Goal: Task Accomplishment & Management: Use online tool/utility

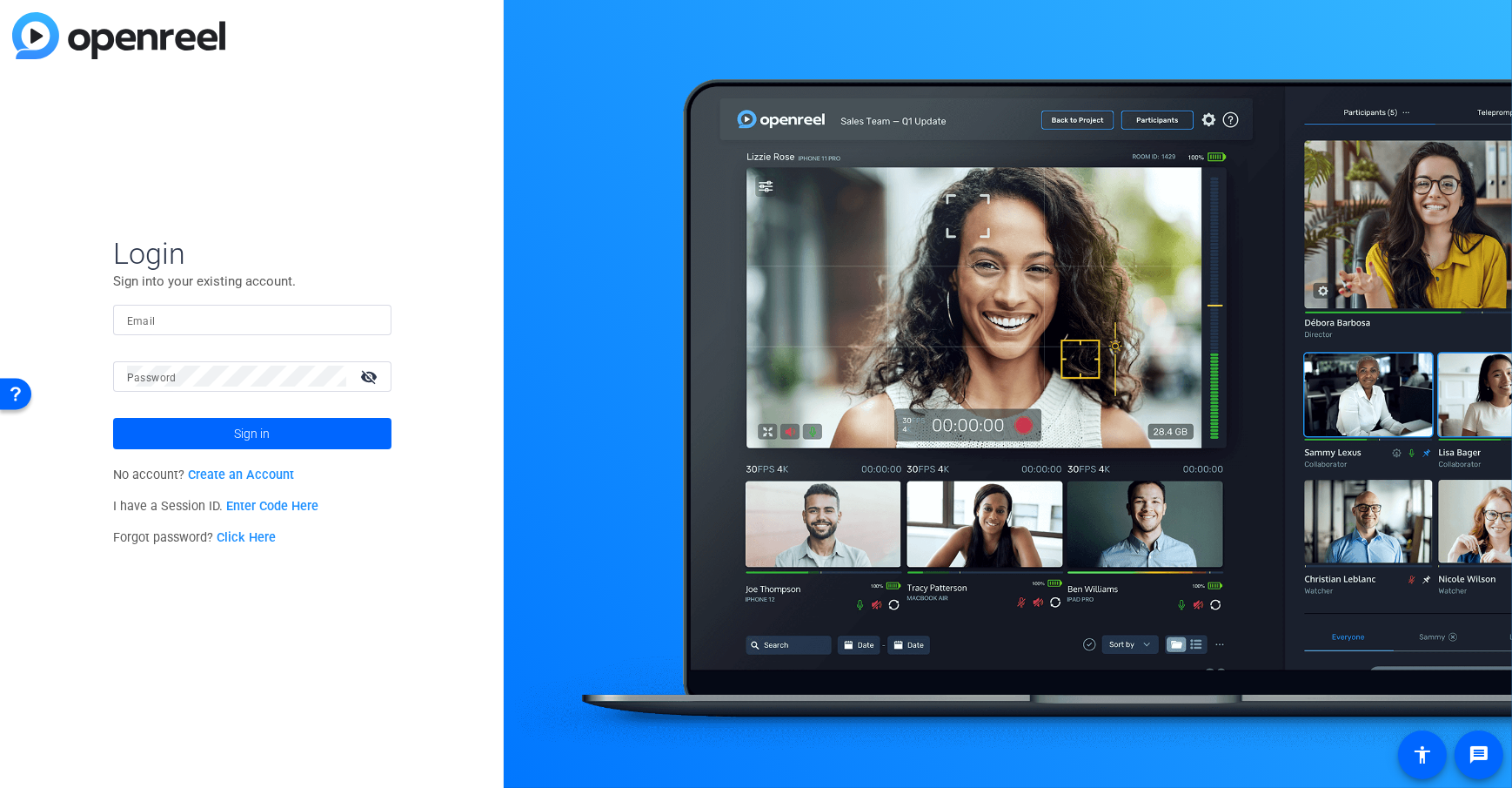
click at [168, 331] on div at bounding box center [252, 320] width 250 height 31
click at [185, 326] on input "Email" at bounding box center [252, 319] width 250 height 21
type input "dheiberger@openreel.com"
click at [135, 383] on mat-label "Password" at bounding box center [152, 378] width 50 height 12
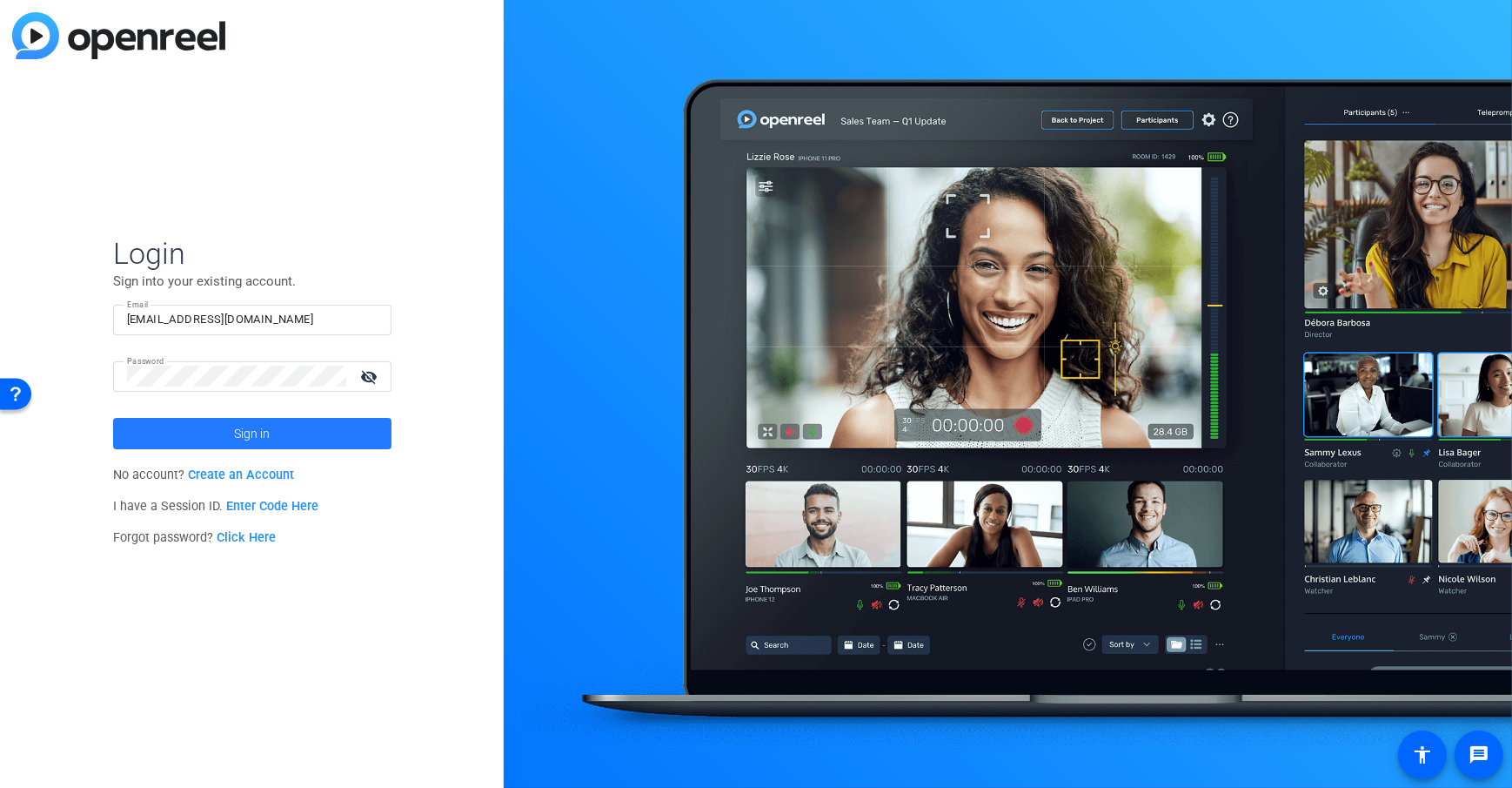
click at [173, 438] on span at bounding box center [252, 433] width 278 height 42
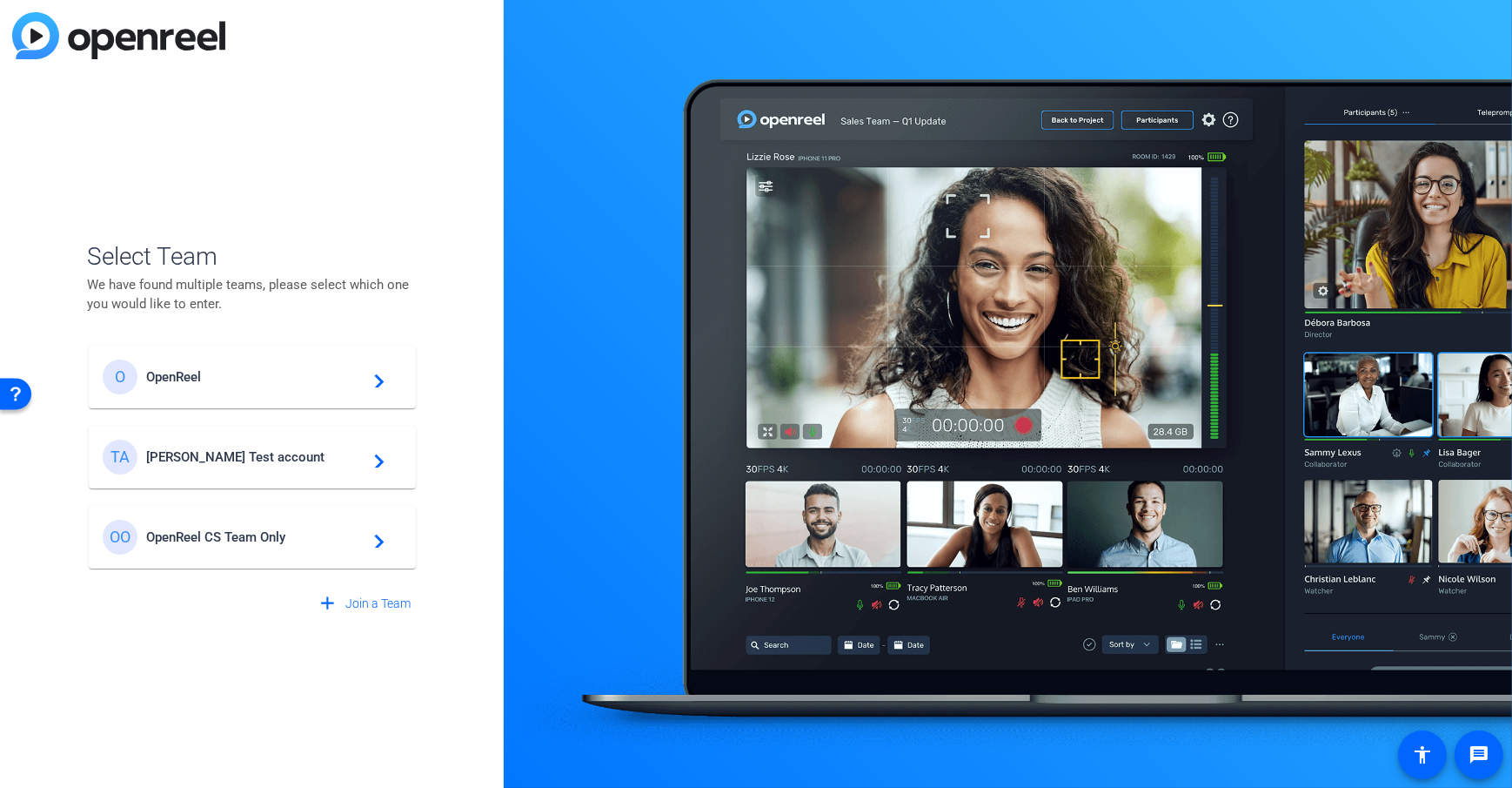
click at [214, 445] on div "TA Tim Test account navigate_next" at bounding box center [251, 456] width 299 height 35
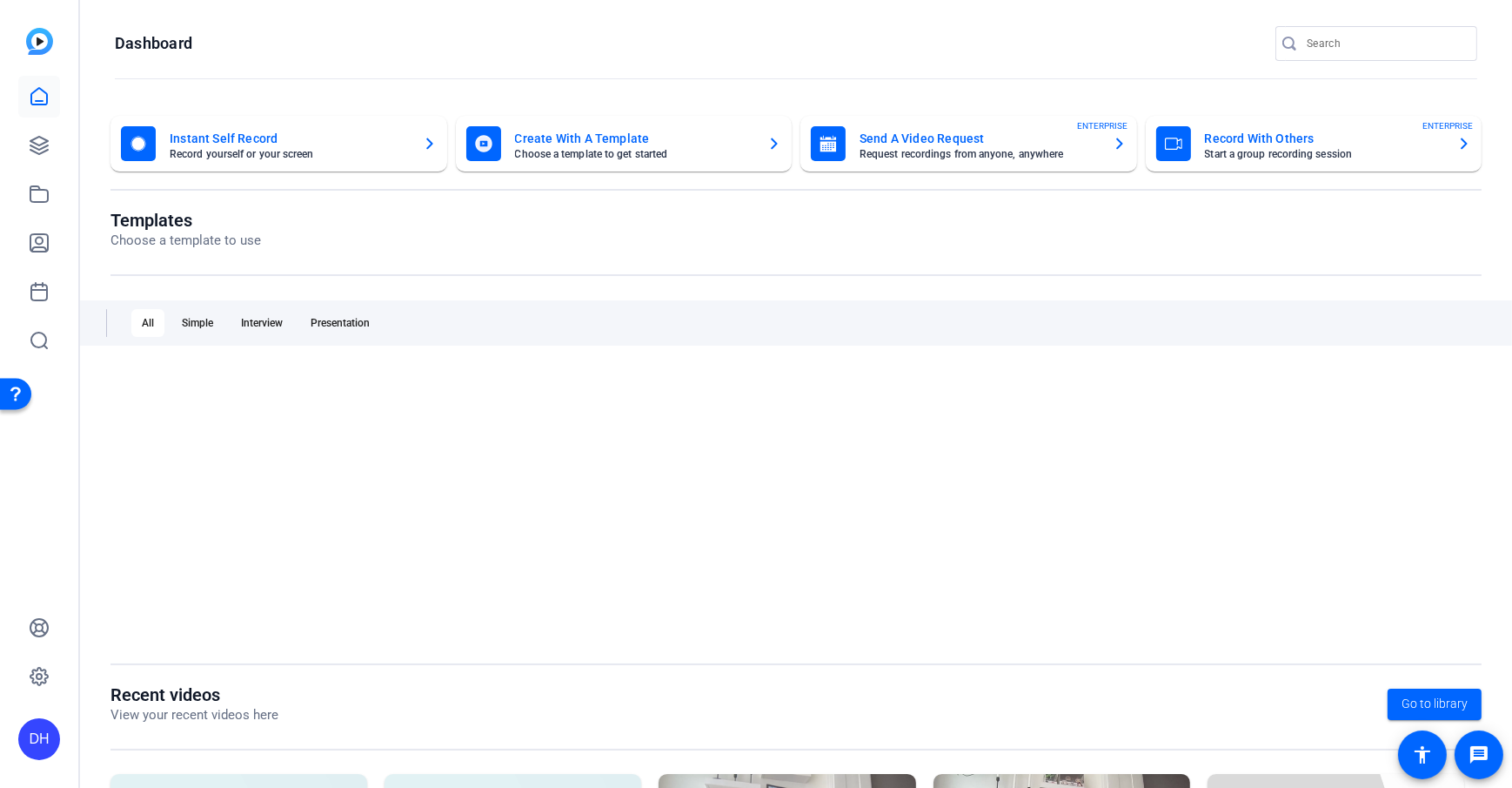
click at [272, 73] on openreel-divider-bar at bounding box center [796, 79] width 1362 height 38
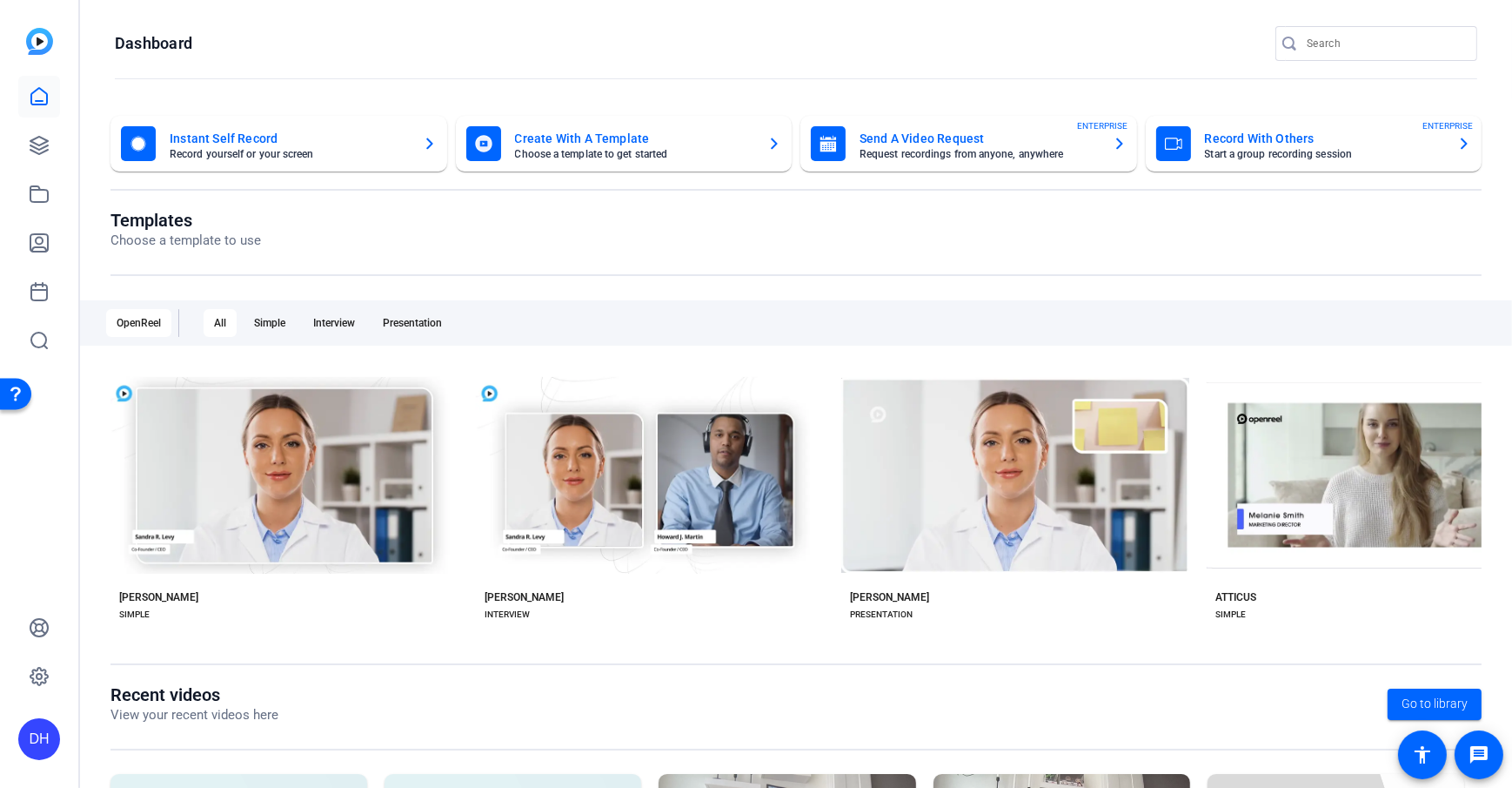
click at [487, 228] on openreel-page-title "Templates Choose a template to use" at bounding box center [796, 230] width 1371 height 41
click at [241, 36] on openreel-page-title "Dashboard" at bounding box center [796, 43] width 1362 height 35
click at [444, 232] on openreel-page-title "Templates Choose a template to use" at bounding box center [796, 230] width 1371 height 41
click at [599, 241] on openreel-page-title "Templates Choose a template to use" at bounding box center [796, 230] width 1371 height 41
click at [639, 90] on openreel-divider-bar at bounding box center [796, 79] width 1362 height 38
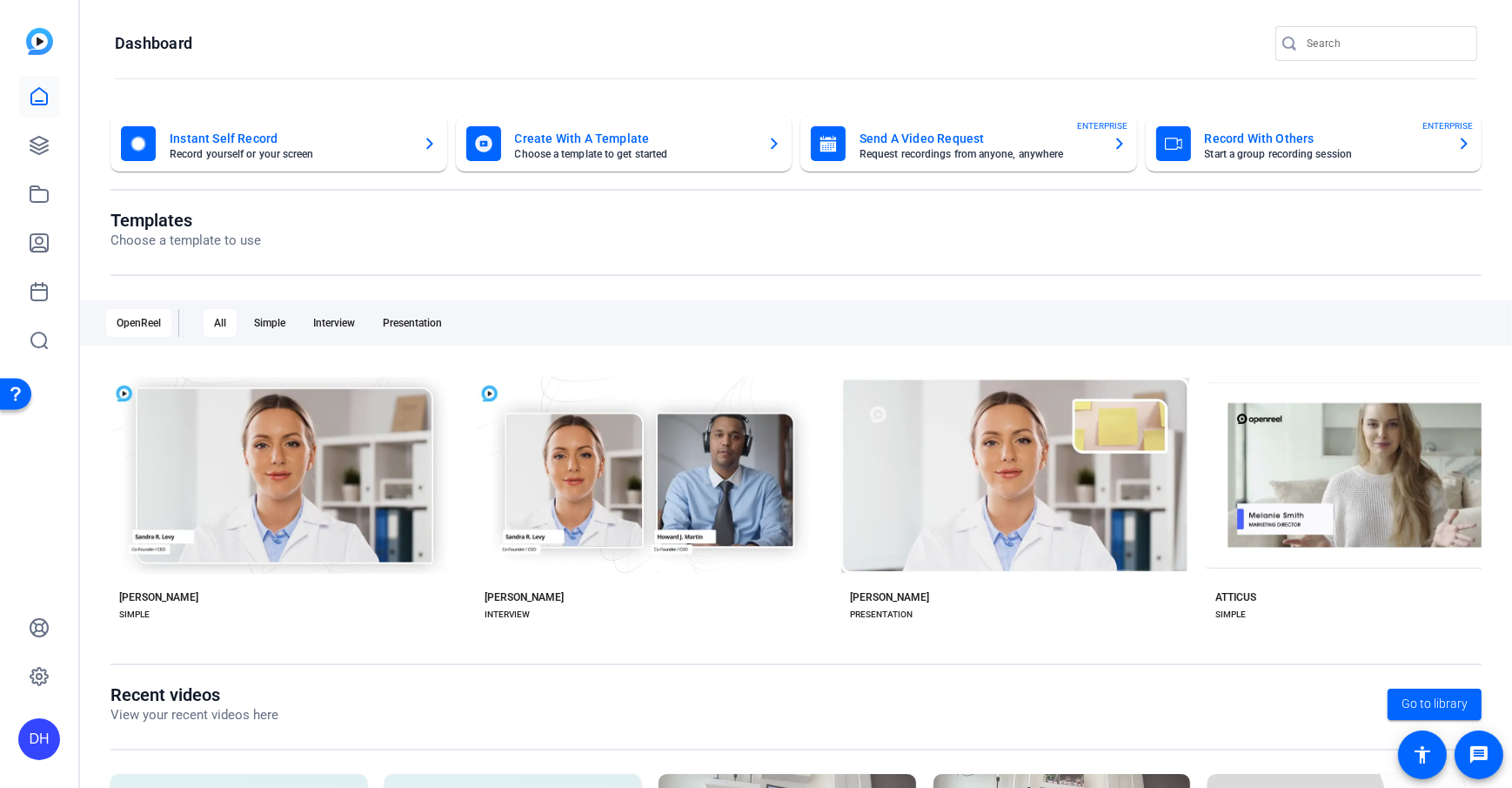
click at [626, 45] on openreel-page-title "Dashboard" at bounding box center [796, 43] width 1362 height 35
click at [46, 255] on link at bounding box center [39, 242] width 42 height 42
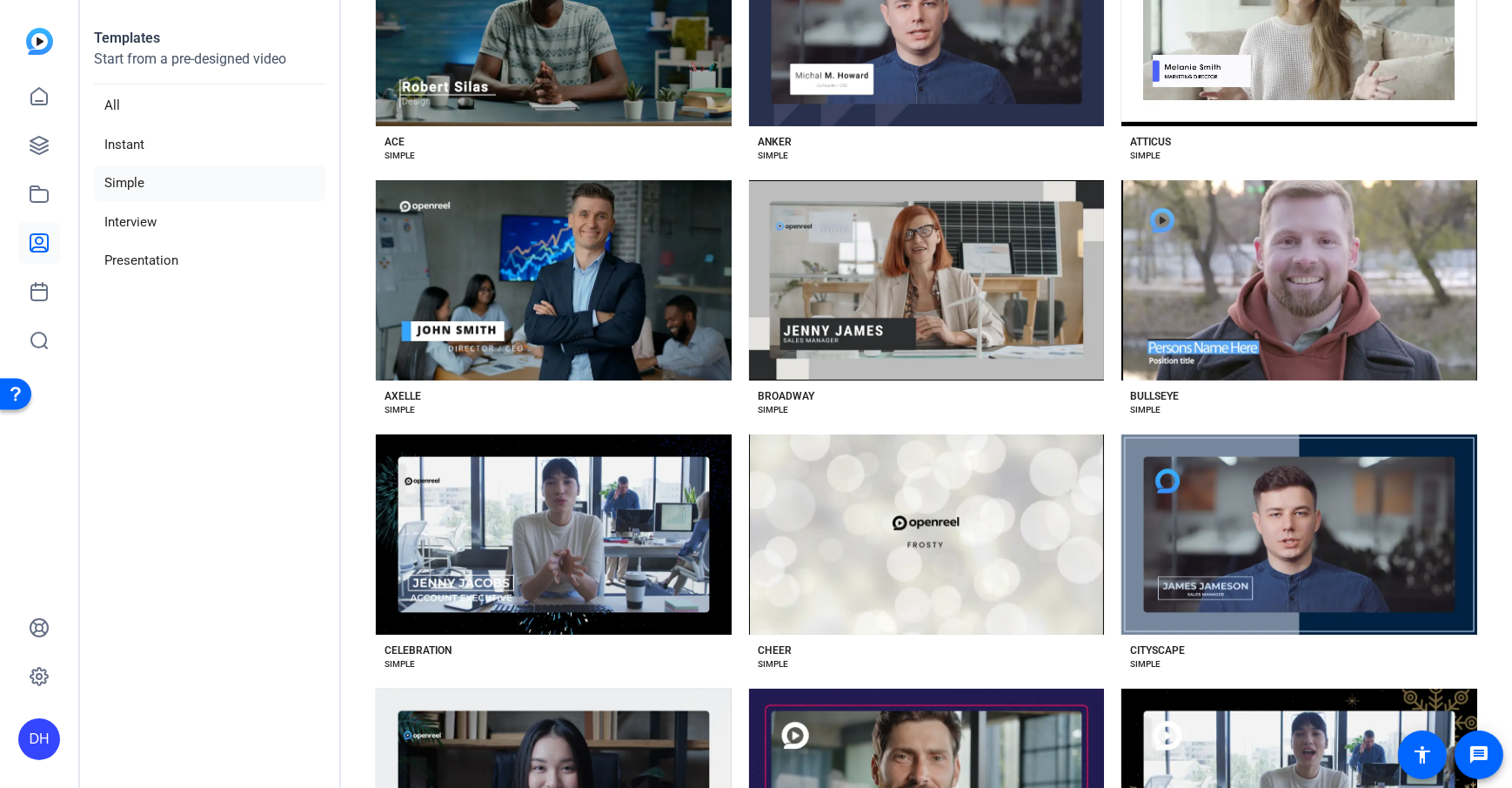
scroll to position [269, 0]
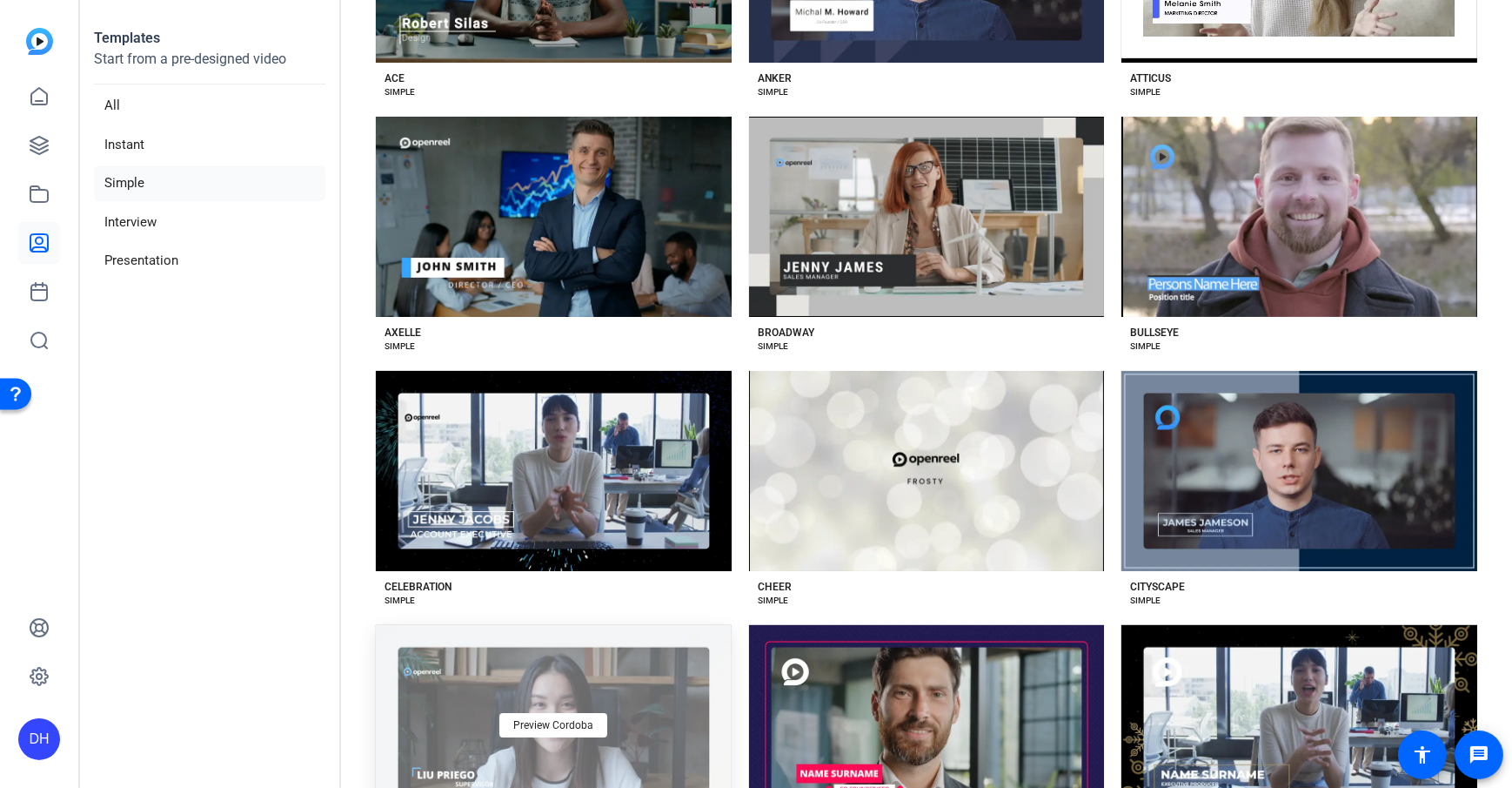
scroll to position [286, 0]
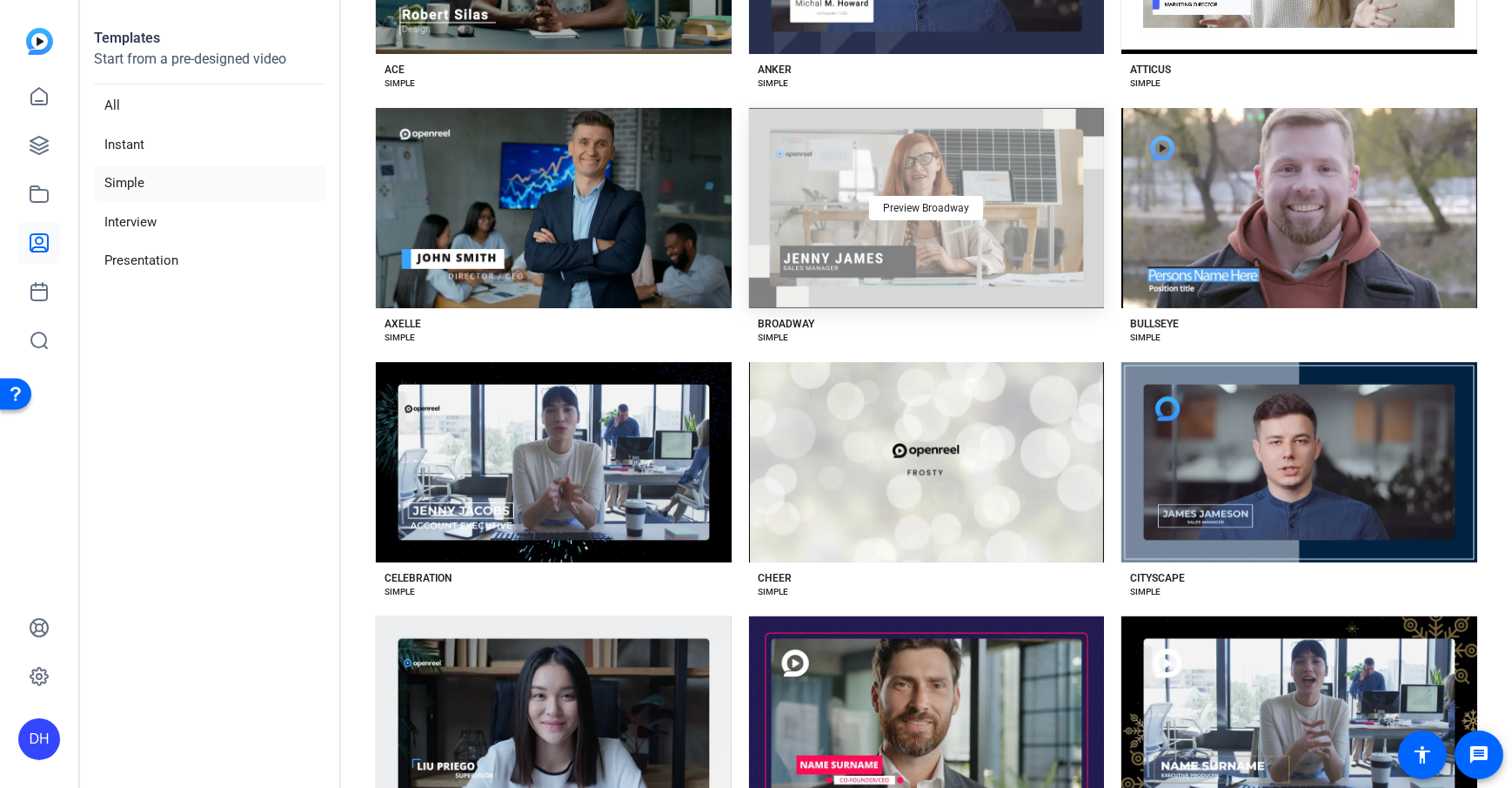
click at [964, 232] on div "Preview Broadway" at bounding box center [927, 208] width 356 height 200
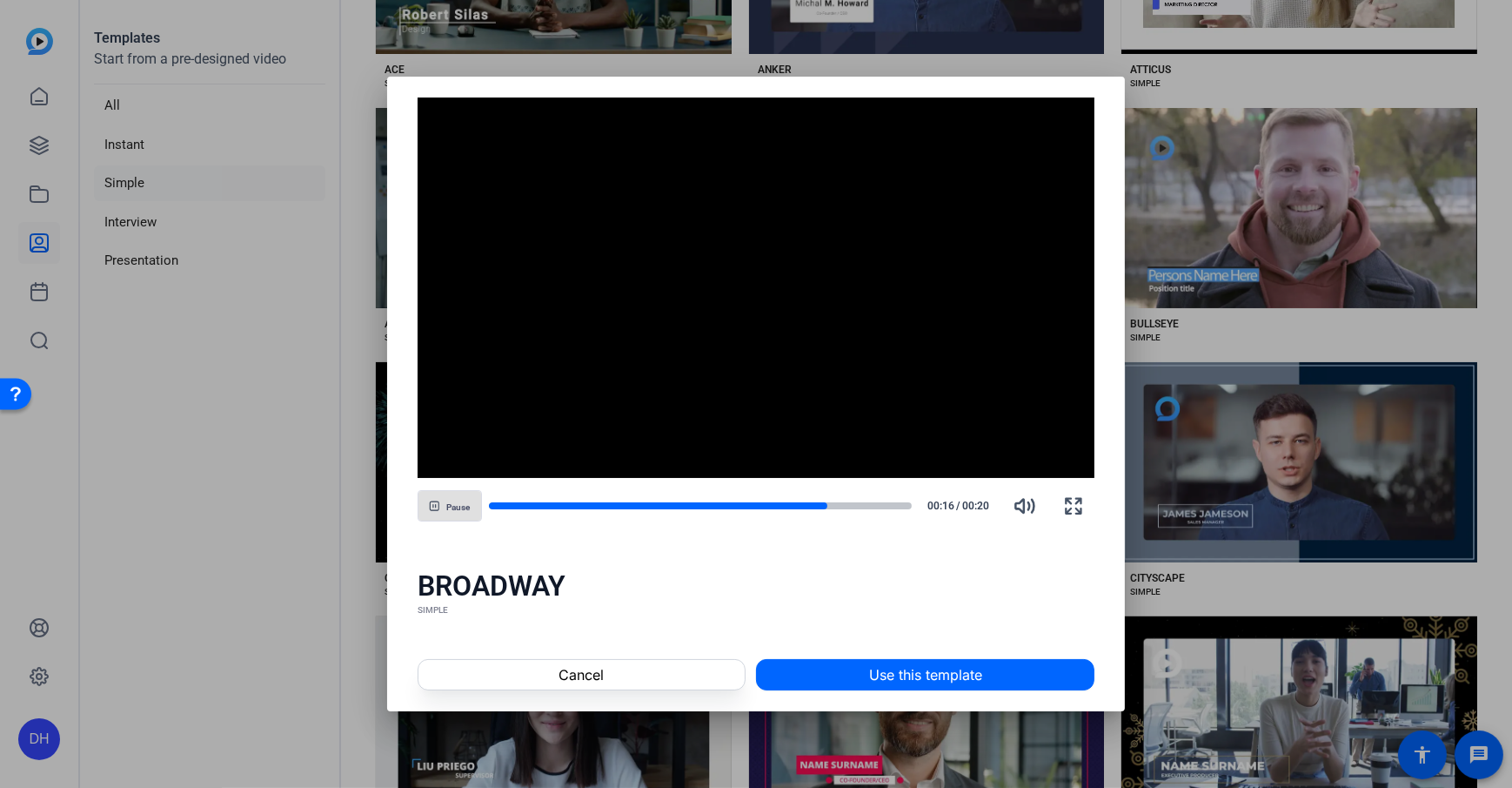
click at [705, 567] on div "BROADWAY SIMPLE" at bounding box center [757, 592] width 739 height 90
click at [636, 568] on span at bounding box center [581, 675] width 326 height 42
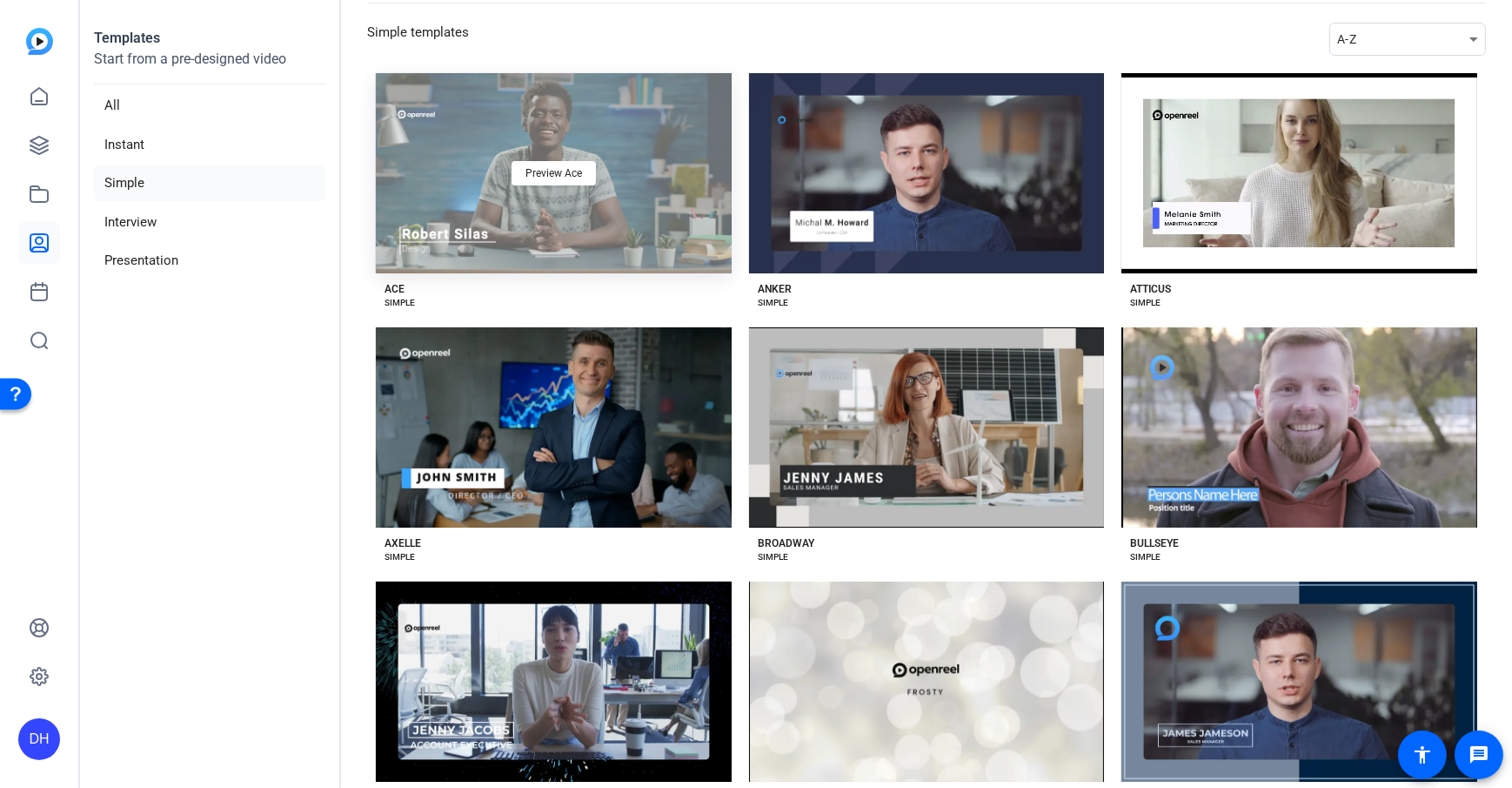
scroll to position [66, 0]
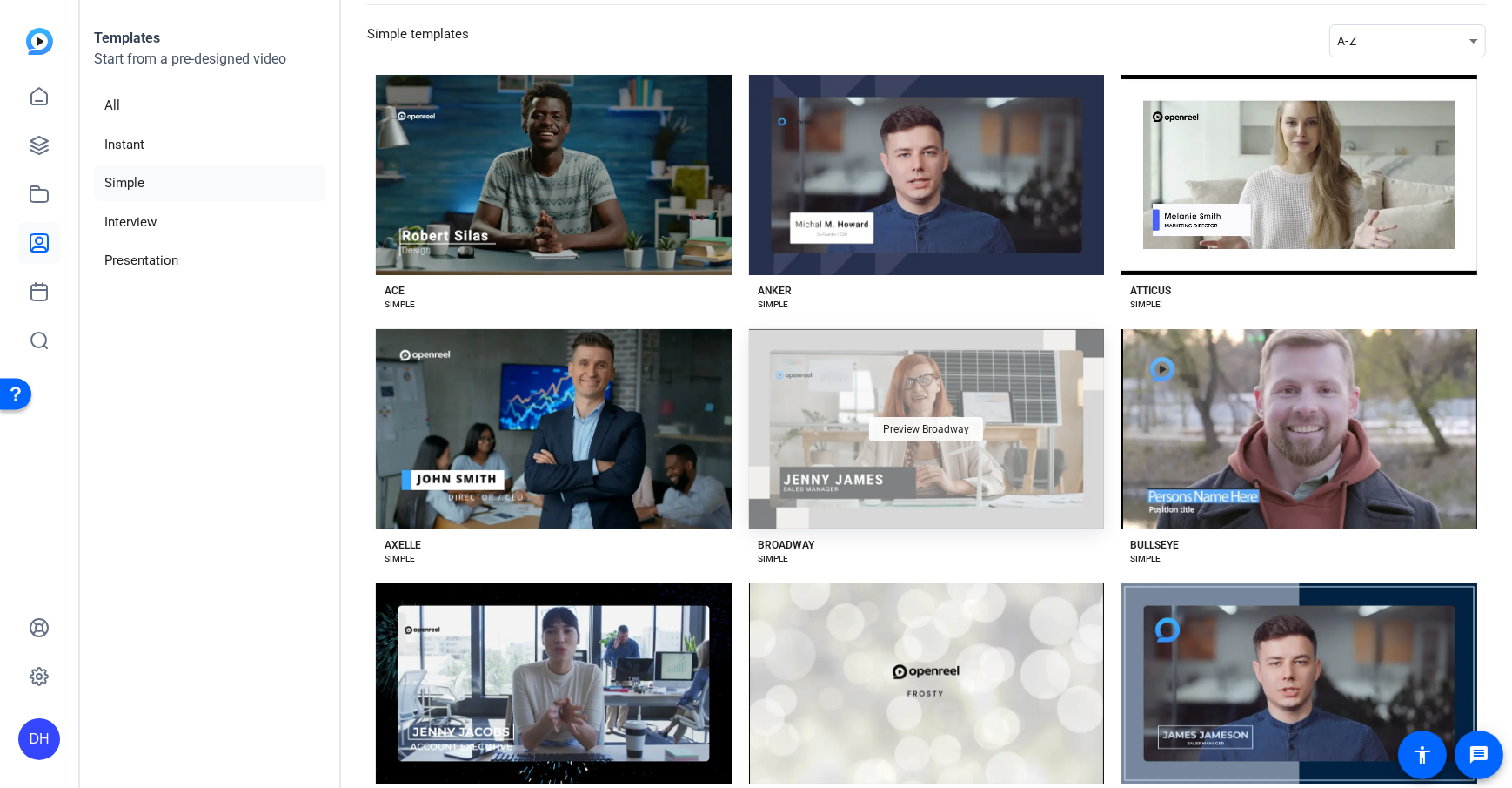
click at [915, 423] on span "Preview Broadway" at bounding box center [926, 428] width 86 height 11
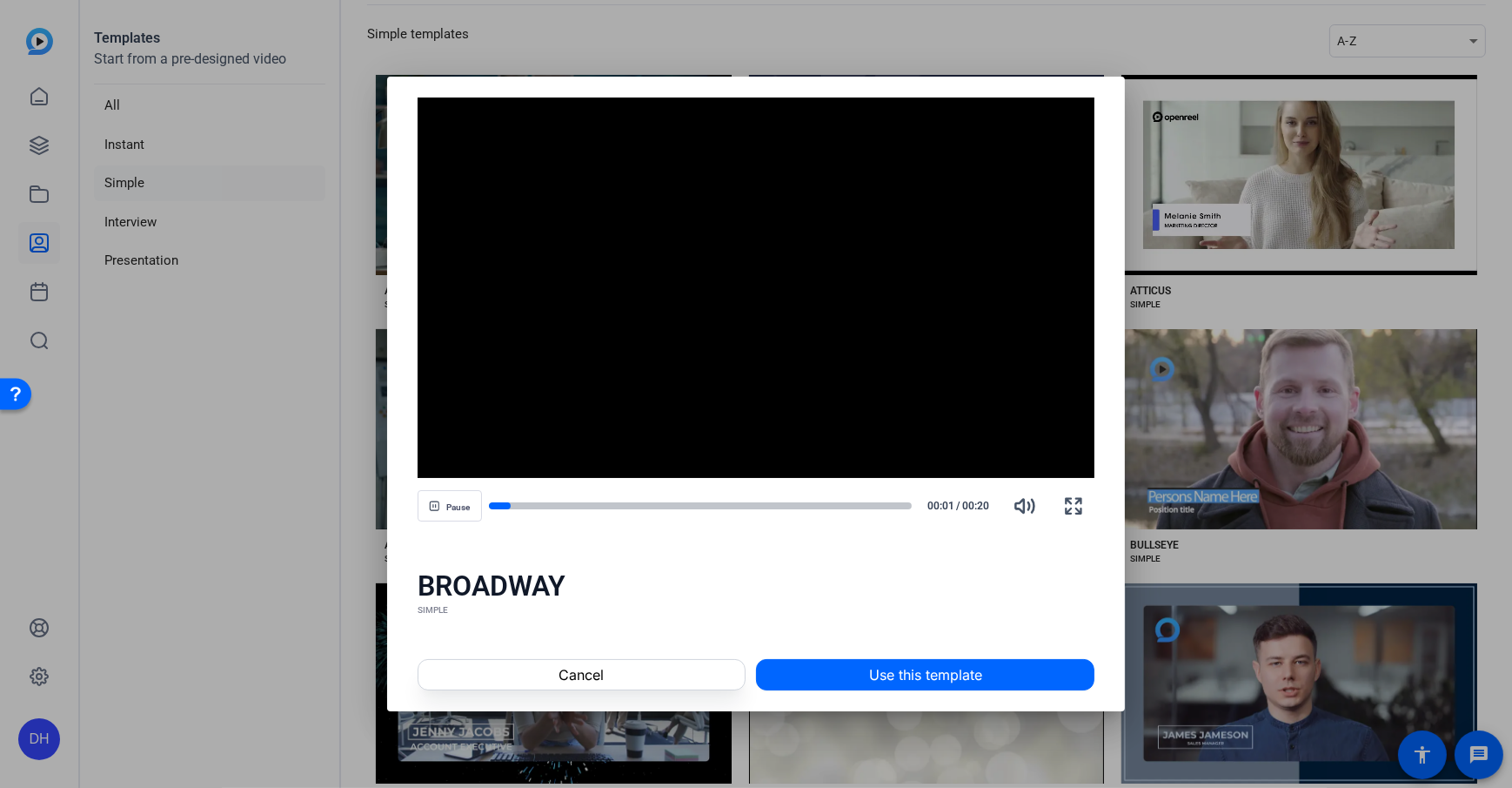
click at [714, 568] on div "BROADWAY" at bounding box center [756, 585] width 678 height 35
click at [873, 568] on span "Use this template" at bounding box center [926, 674] width 113 height 21
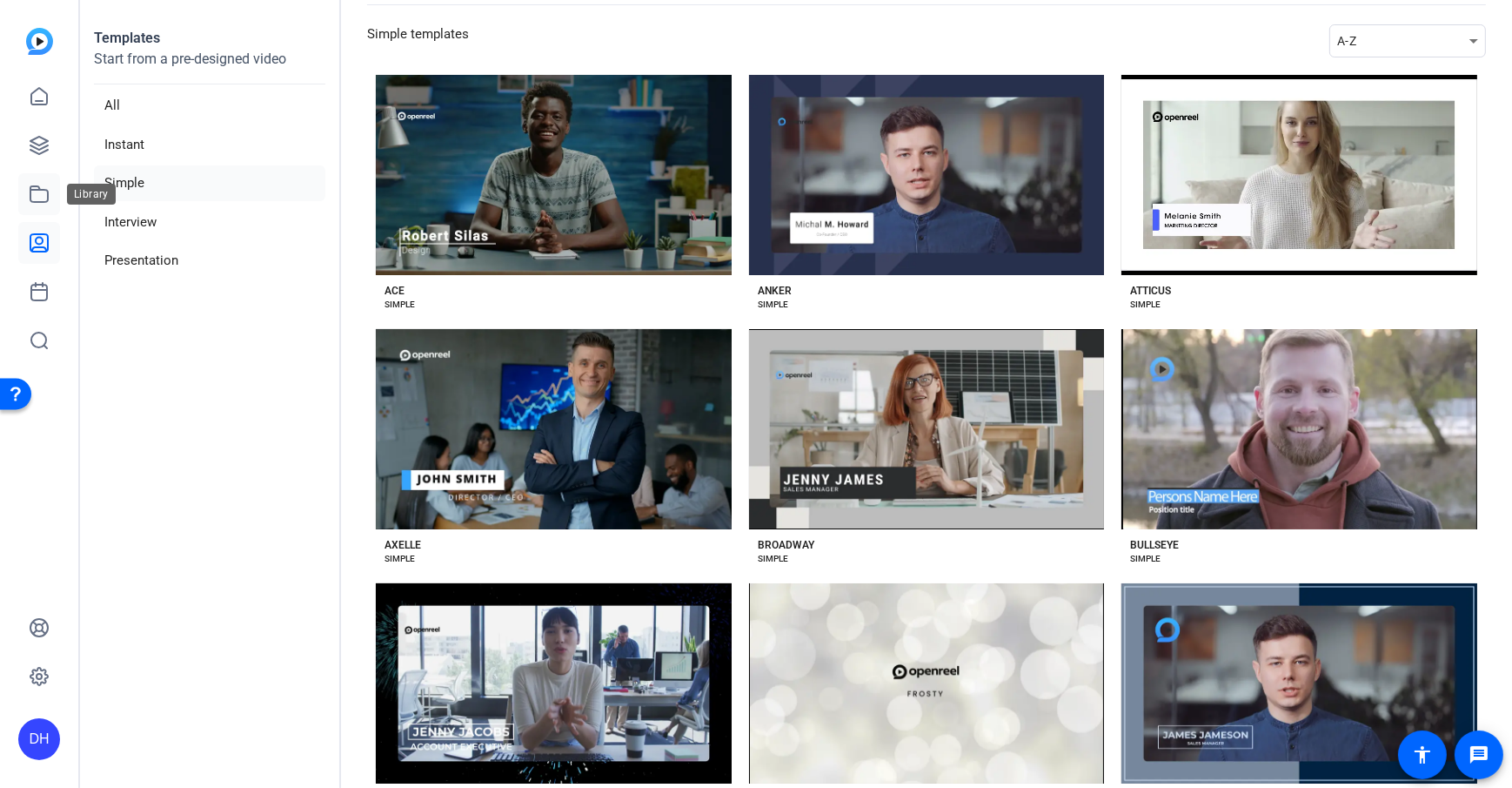
click at [46, 198] on icon at bounding box center [39, 194] width 21 height 21
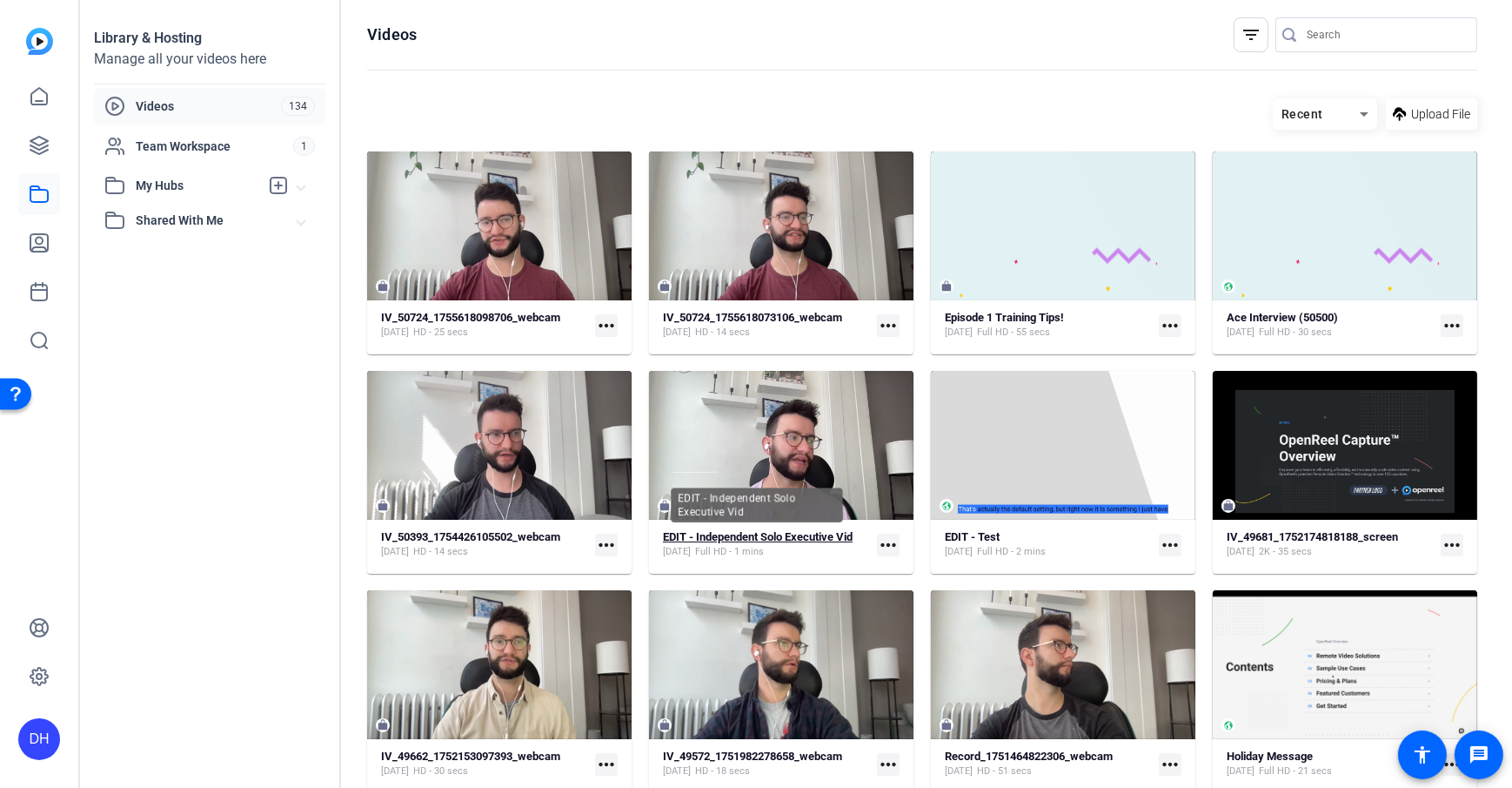
click at [788, 537] on strong "EDIT - Independent Solo Executive Vid" at bounding box center [757, 536] width 190 height 13
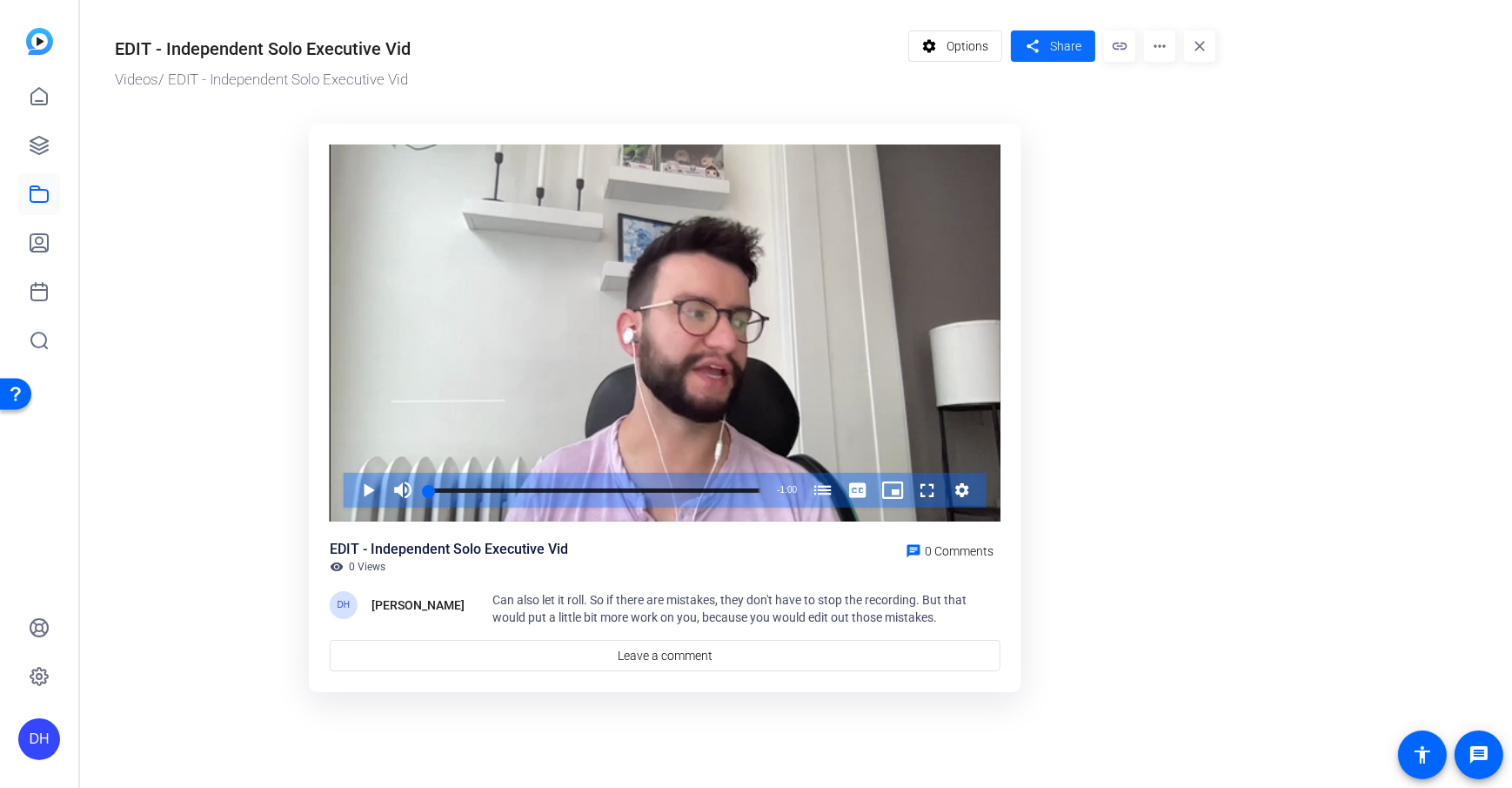
click at [1054, 44] on span "Share" at bounding box center [1066, 47] width 32 height 18
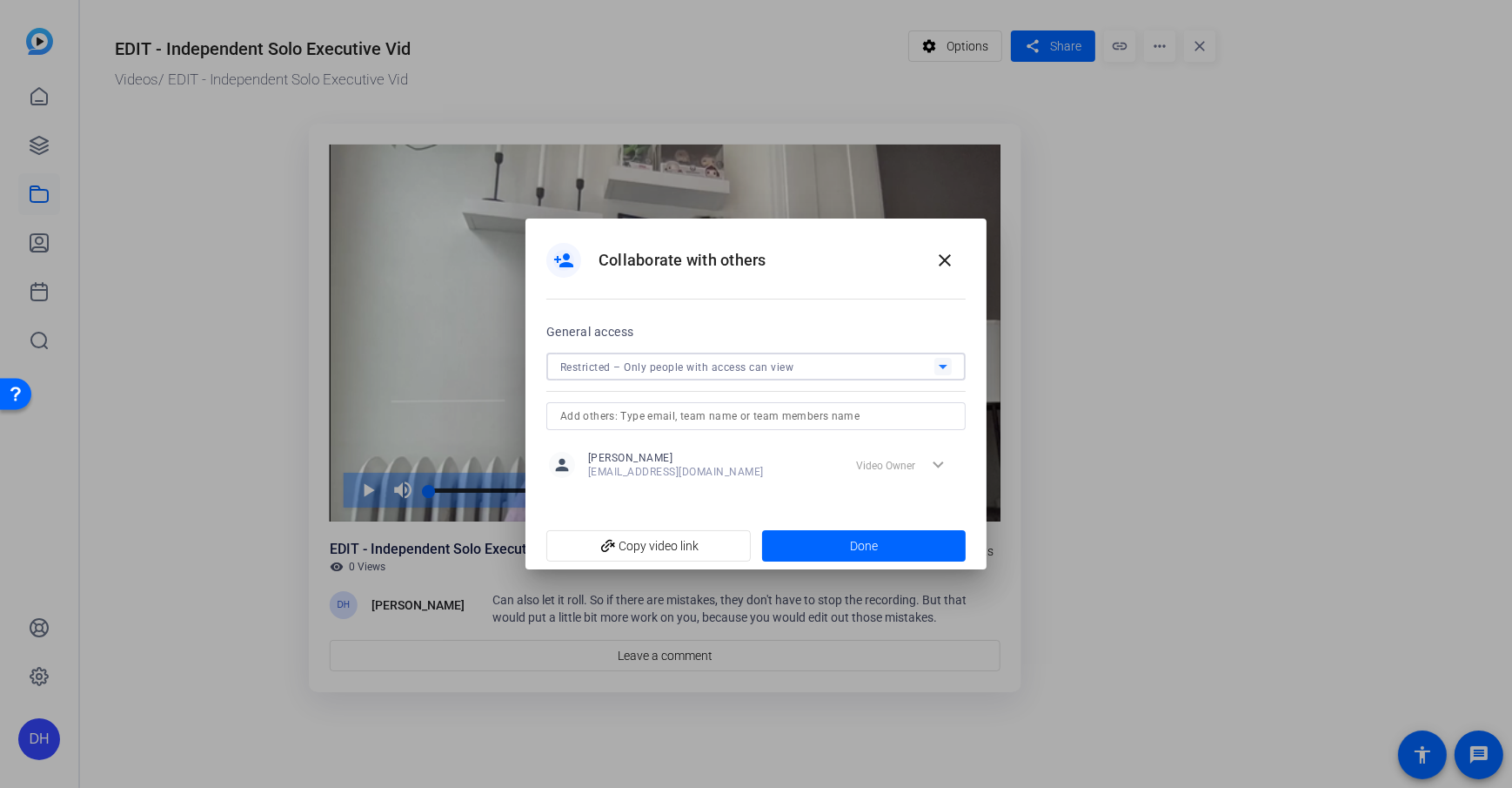
click at [732, 364] on span "Restricted – Only people with access can view" at bounding box center [678, 367] width 234 height 12
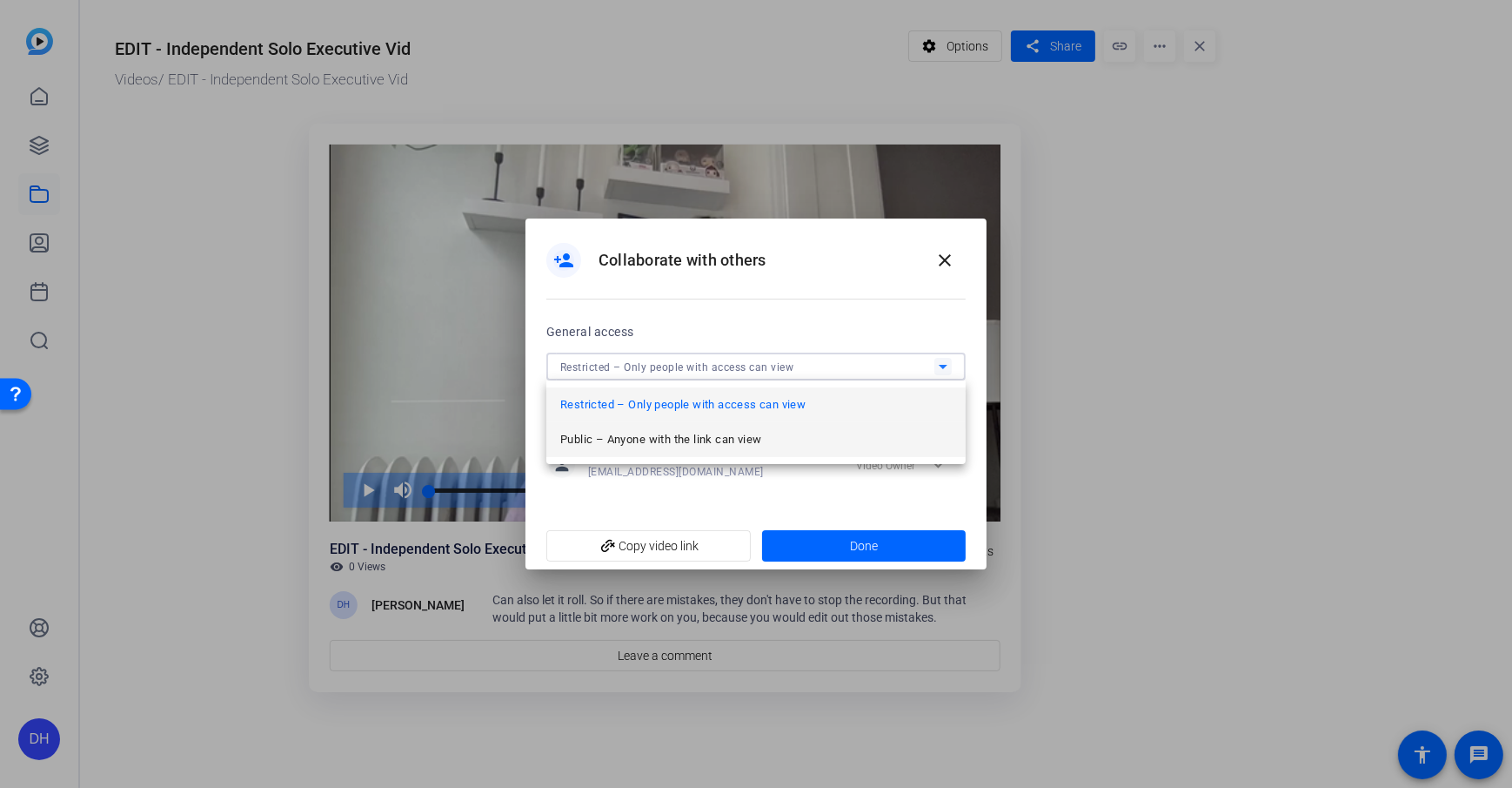
click at [726, 442] on span "Public – Anyone with the link can view" at bounding box center [661, 439] width 201 height 21
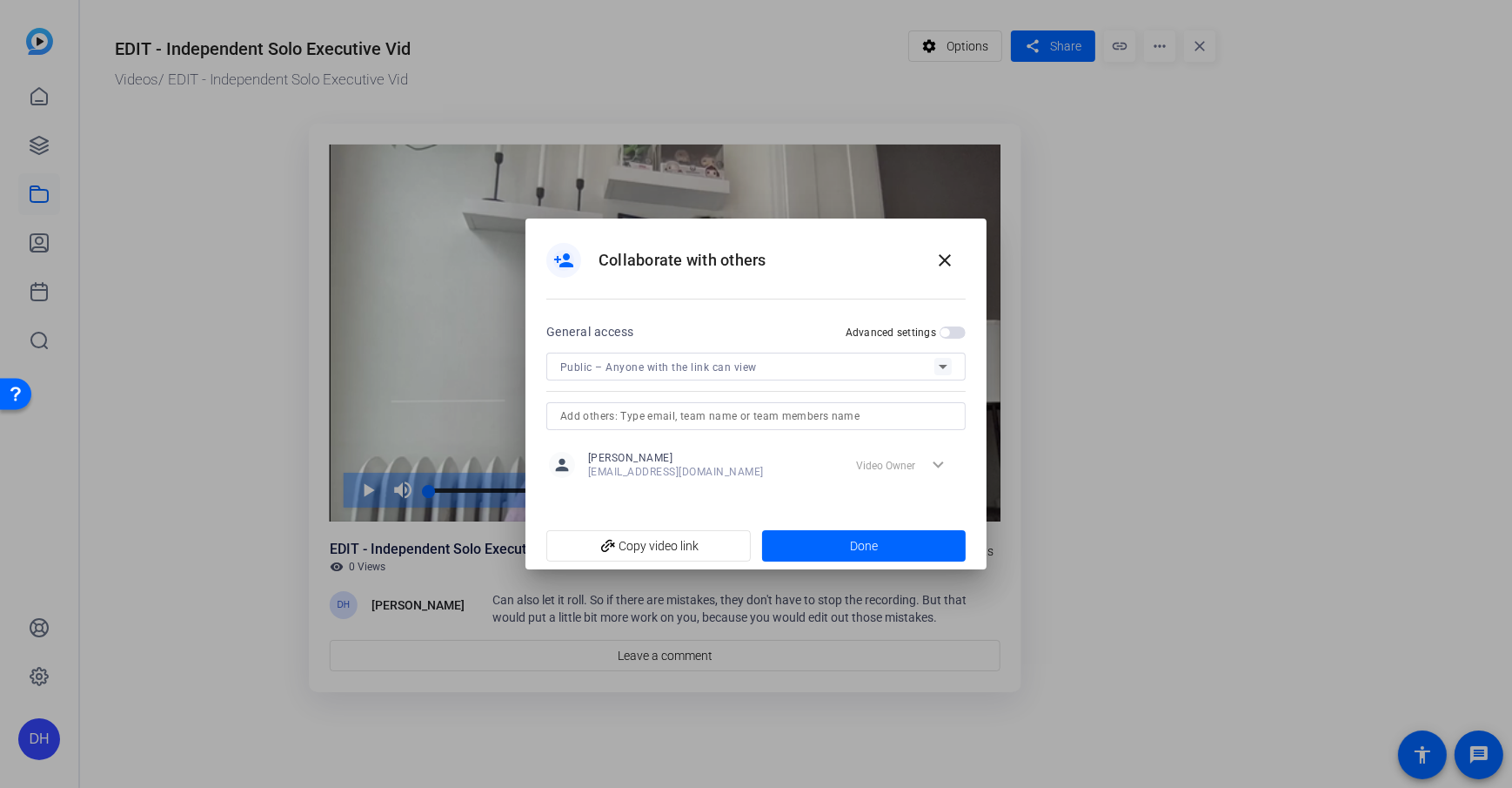
click at [938, 326] on label "Advanced settings" at bounding box center [892, 333] width 94 height 14
click at [940, 326] on button "Advanced settings" at bounding box center [953, 332] width 26 height 12
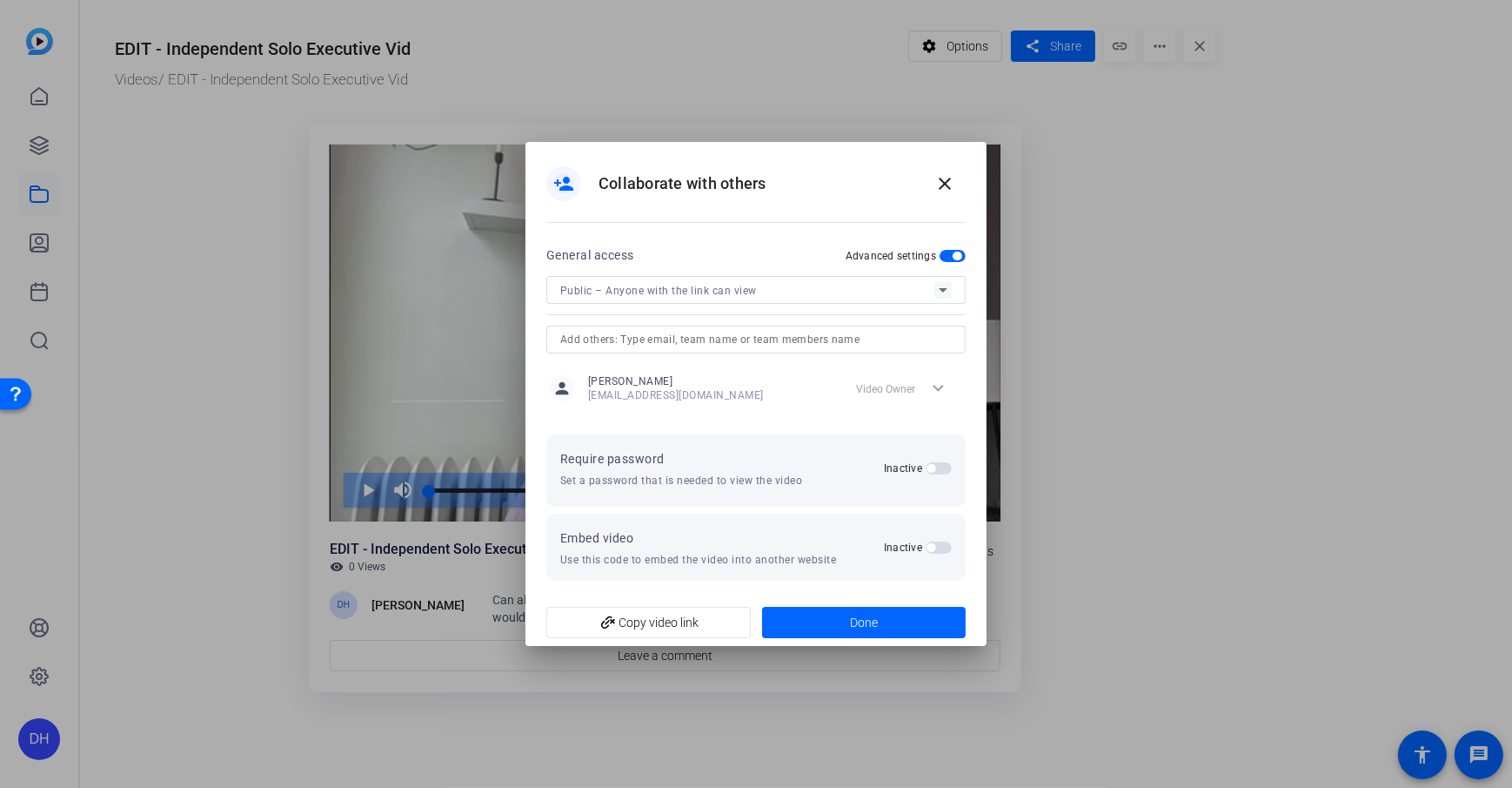
click at [837, 195] on div "person_add Collaborate with others close" at bounding box center [756, 184] width 419 height 42
click at [939, 186] on mat-icon "close" at bounding box center [945, 183] width 21 height 21
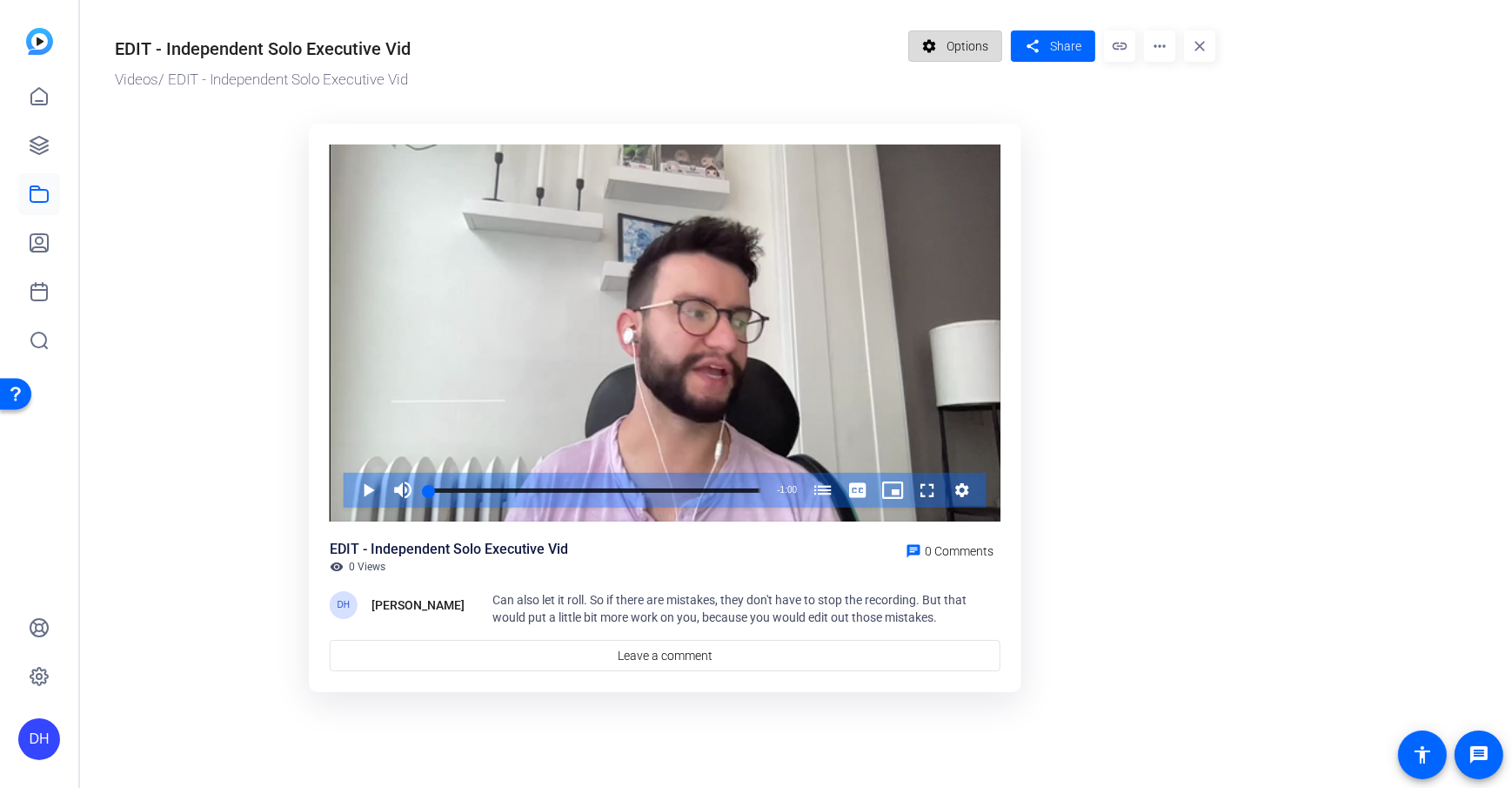
click at [961, 39] on span "Options" at bounding box center [968, 46] width 42 height 33
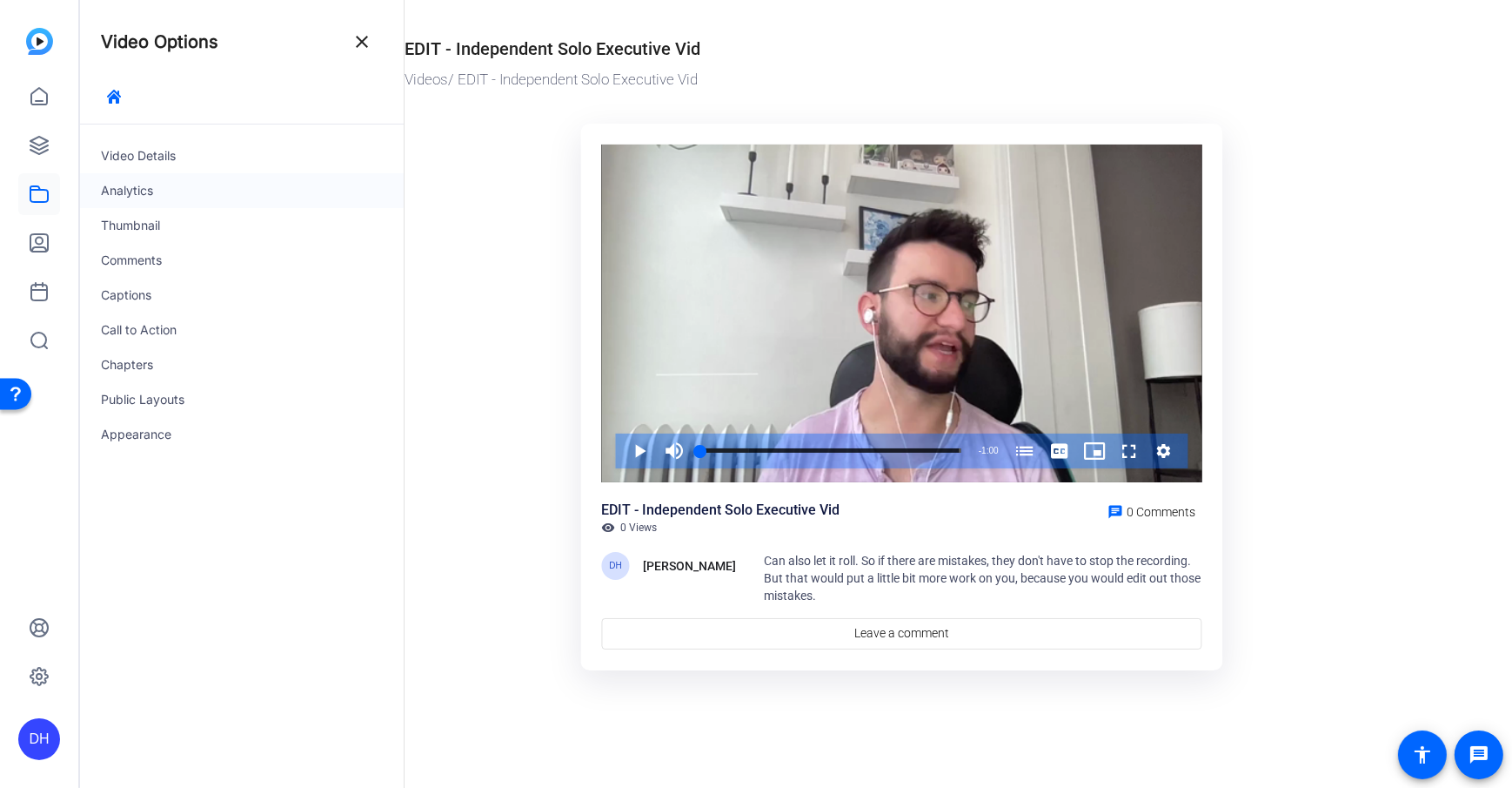
click at [165, 195] on div "Analytics" at bounding box center [242, 190] width 324 height 35
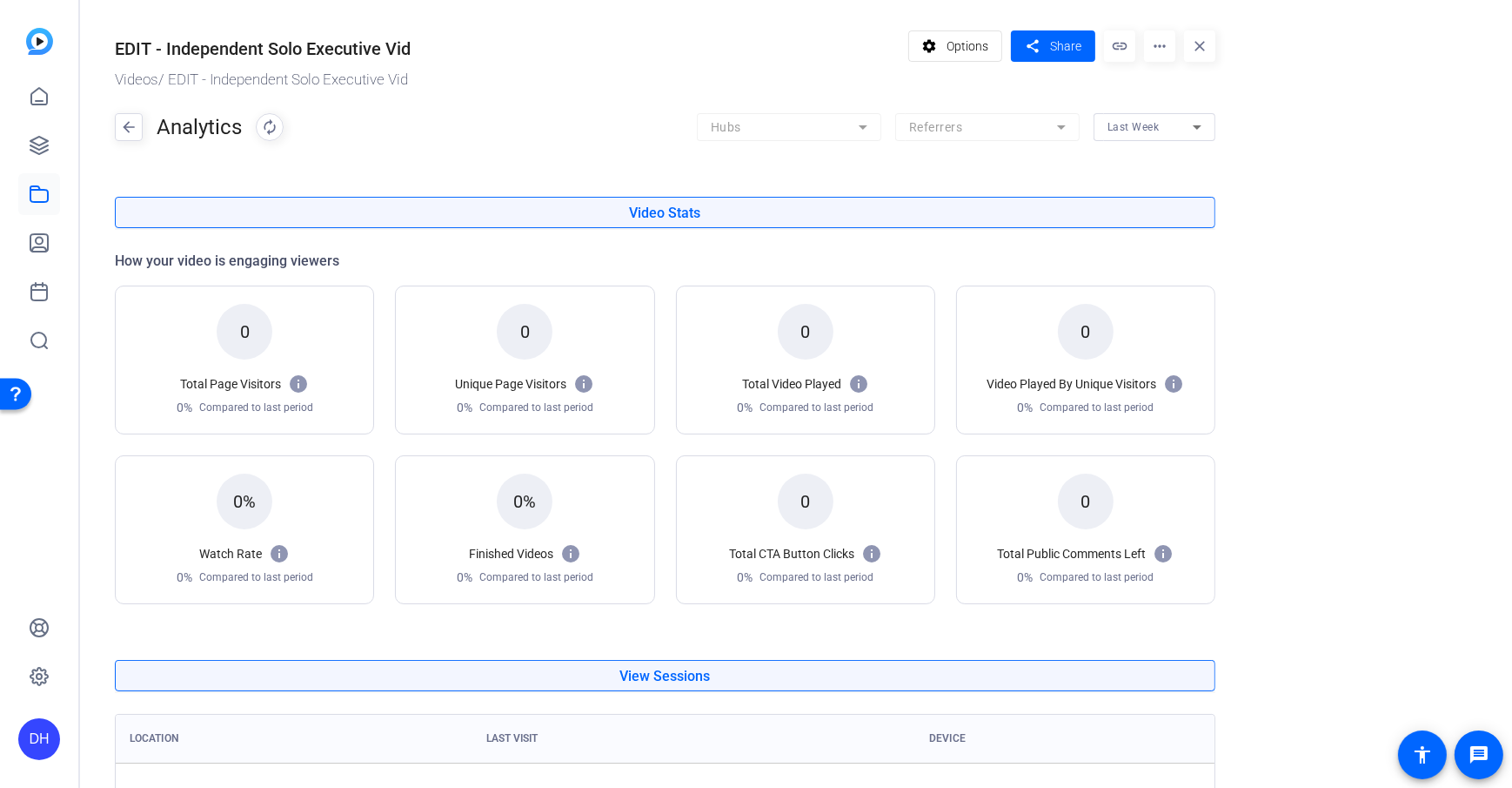
click at [1132, 179] on or-hosting-video-details "EDIT - Independent Solo Executive Vid Videos / EDIT - Independent Solo Executiv…" at bounding box center [792, 475] width 1424 height 951
click at [1047, 43] on span at bounding box center [1053, 46] width 84 height 42
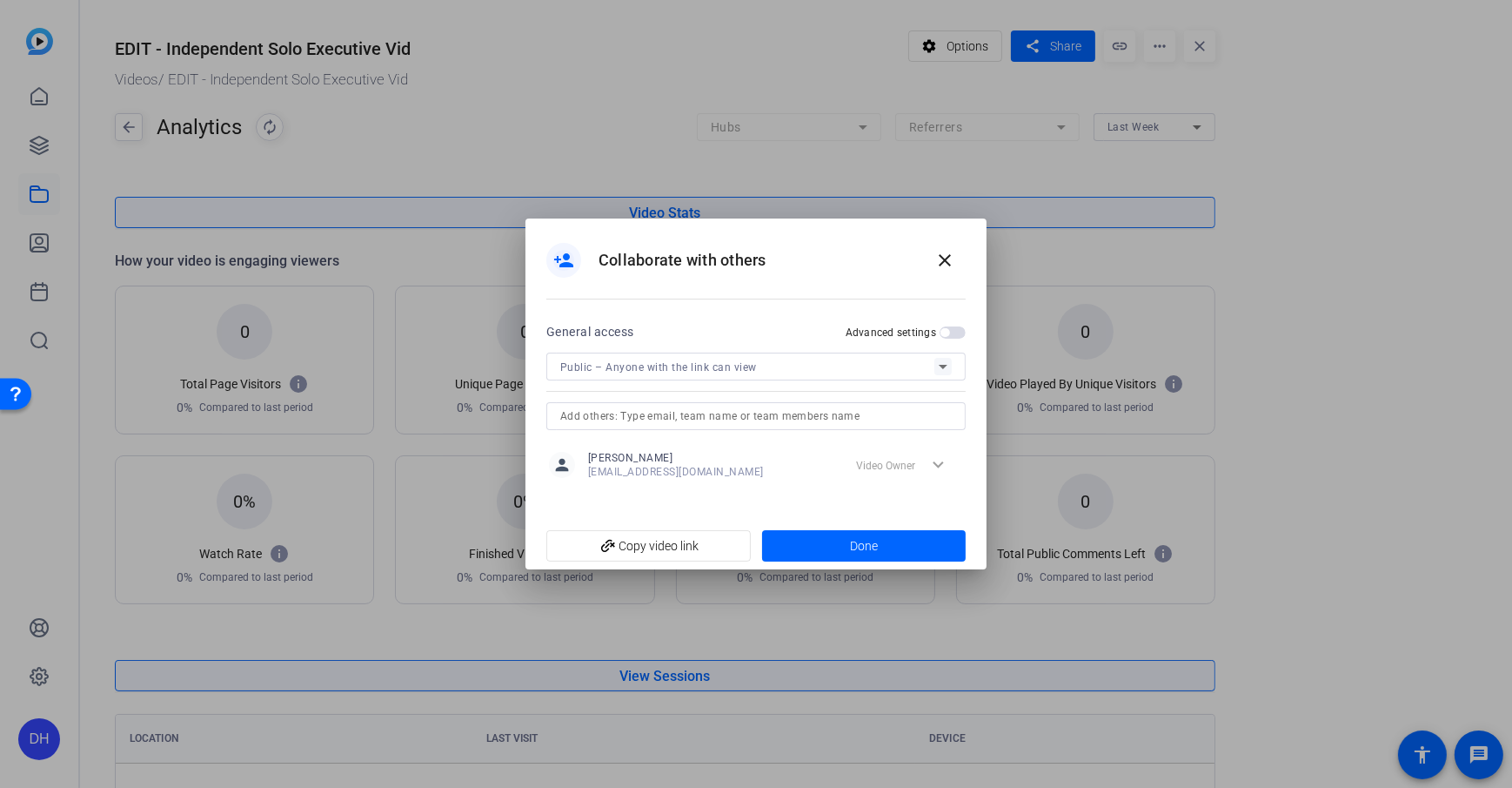
click at [812, 248] on div "person_add Collaborate with others close" at bounding box center [756, 260] width 419 height 42
click at [941, 254] on mat-icon "close" at bounding box center [945, 259] width 21 height 21
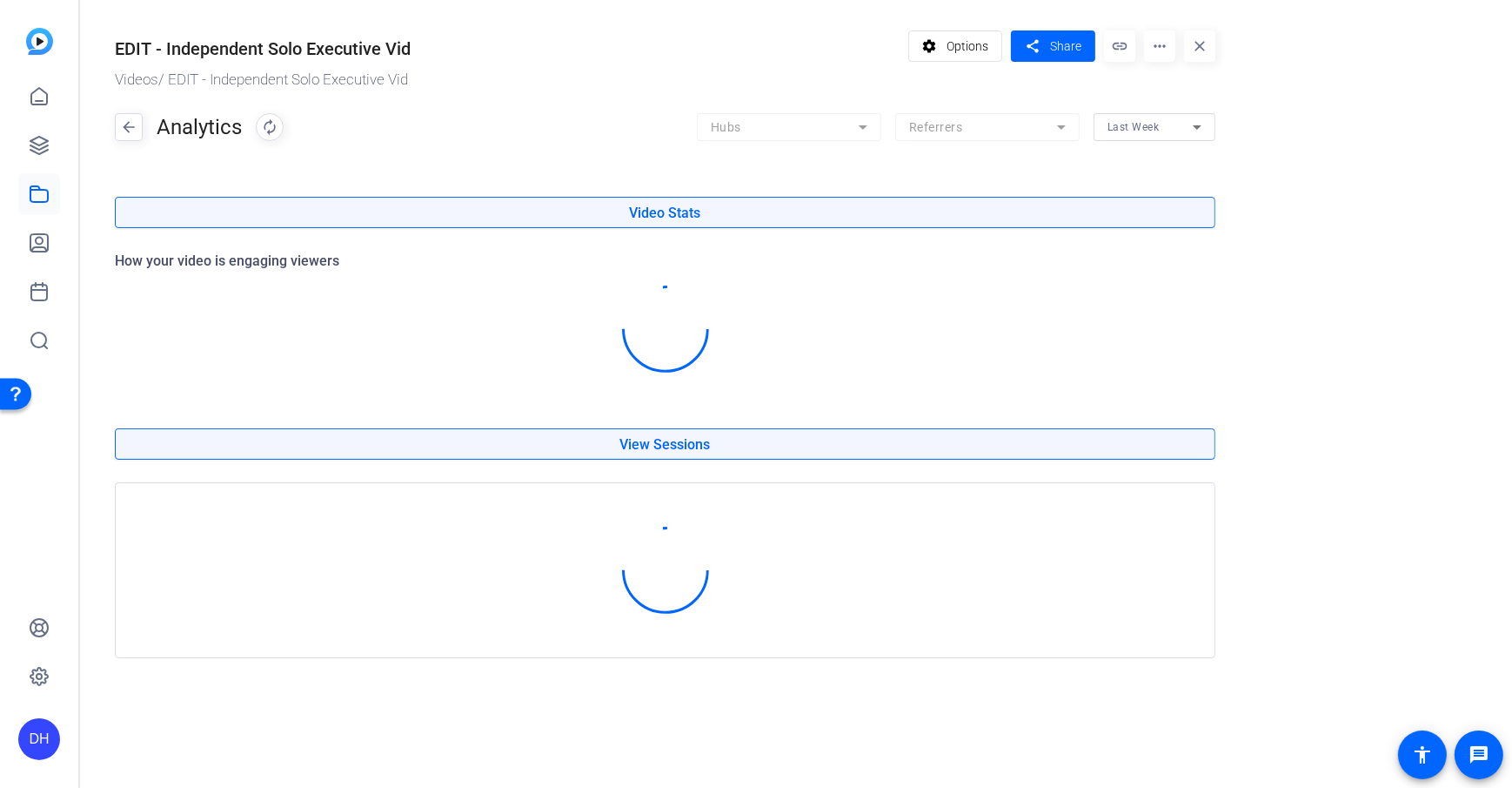
click at [486, 101] on div "EDIT - Independent Solo Executive Vid Videos / EDIT - Independent Solo Executiv…" at bounding box center [657, 335] width 1152 height 671
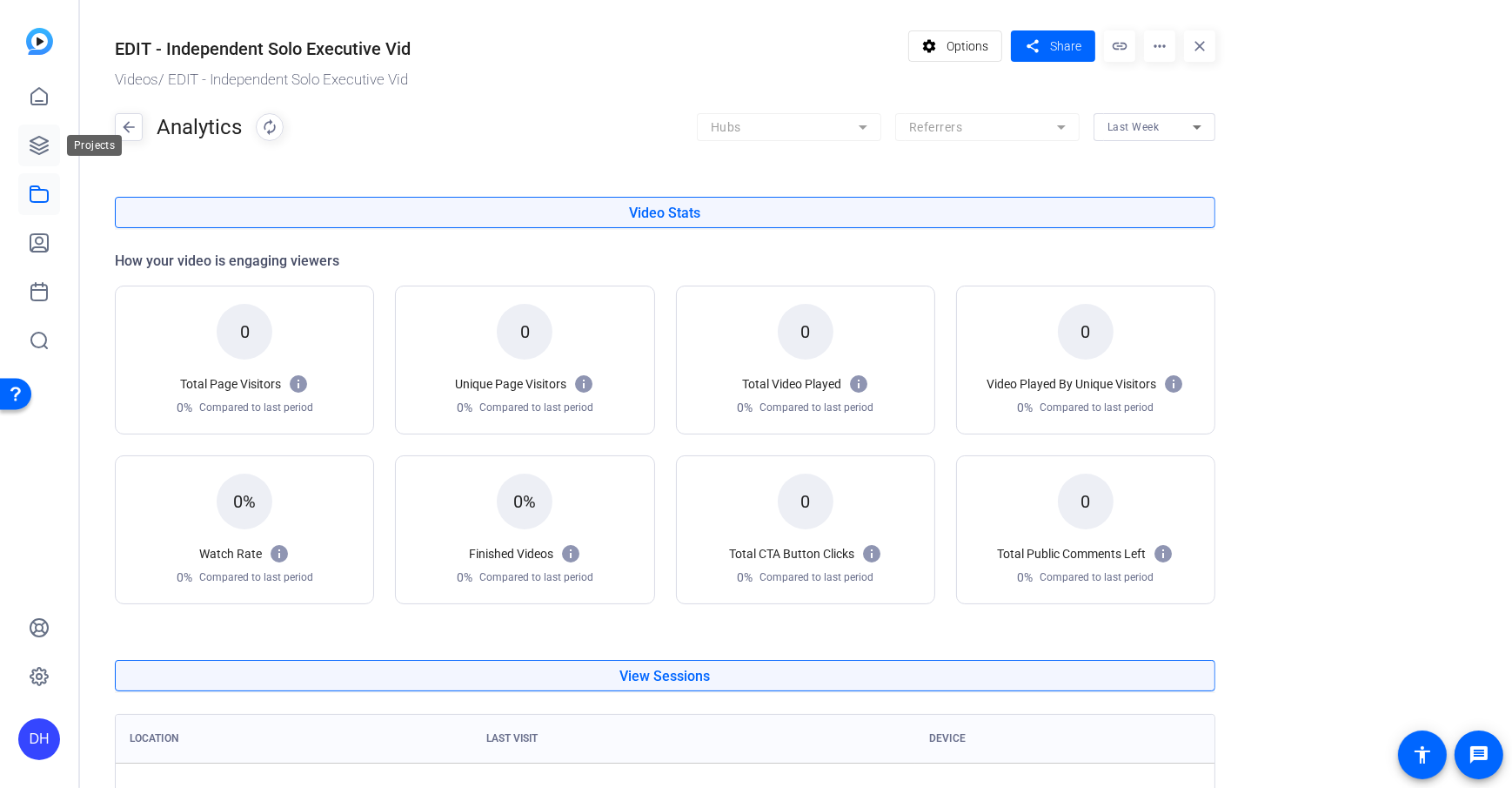
click at [35, 144] on icon at bounding box center [39, 145] width 21 height 21
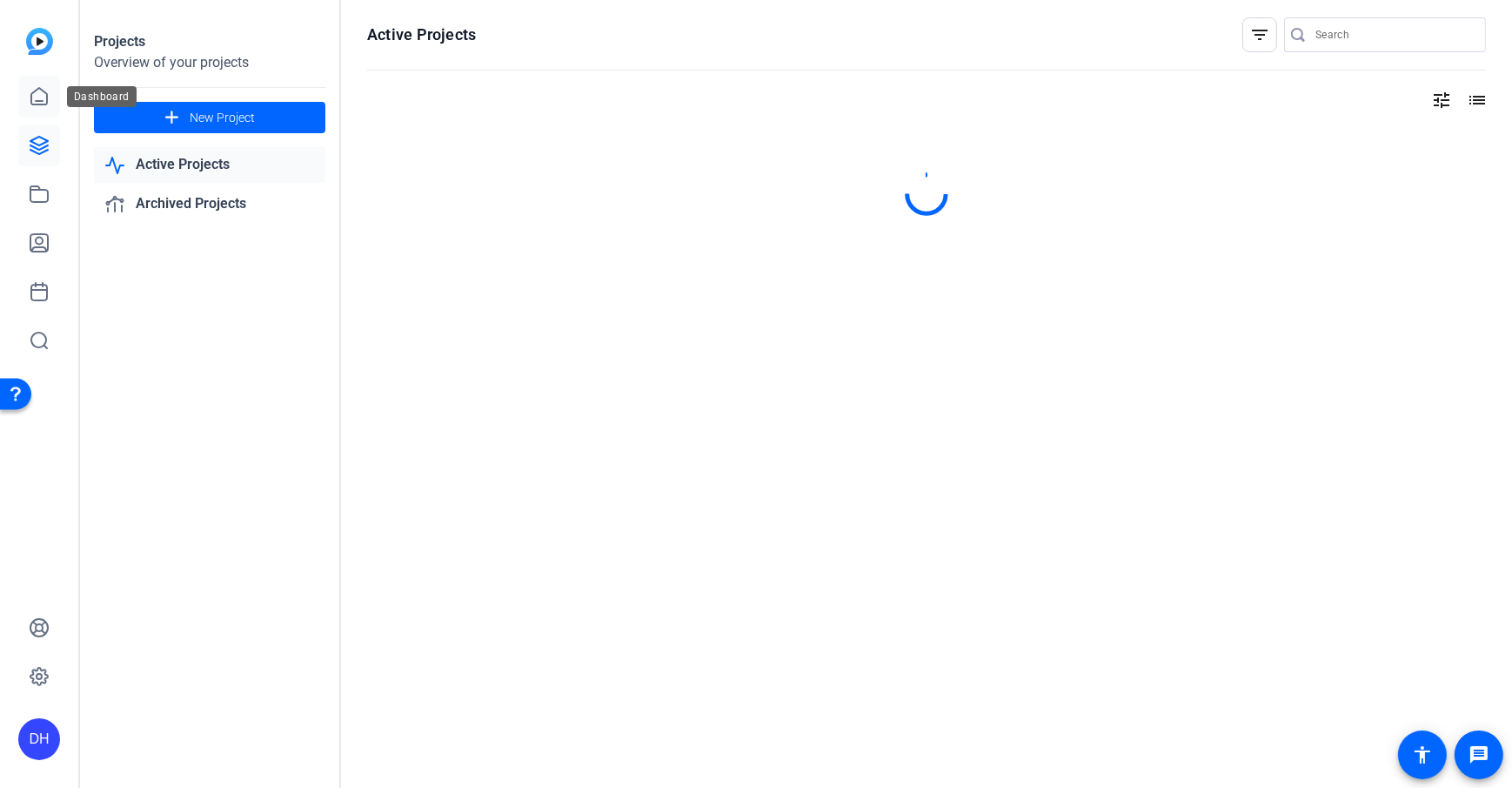
click at [19, 101] on link at bounding box center [39, 96] width 42 height 42
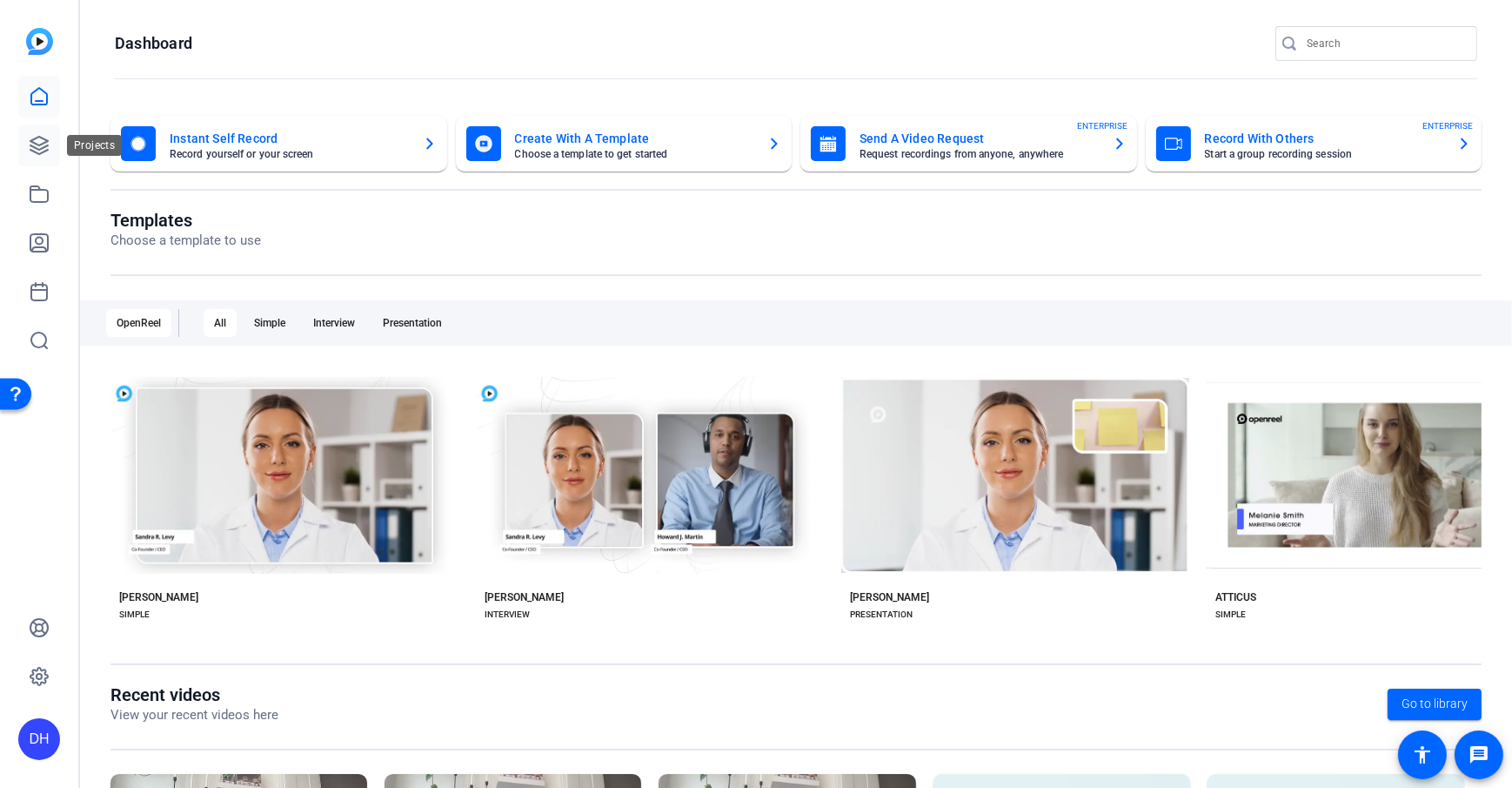
click at [41, 148] on icon at bounding box center [40, 145] width 18 height 18
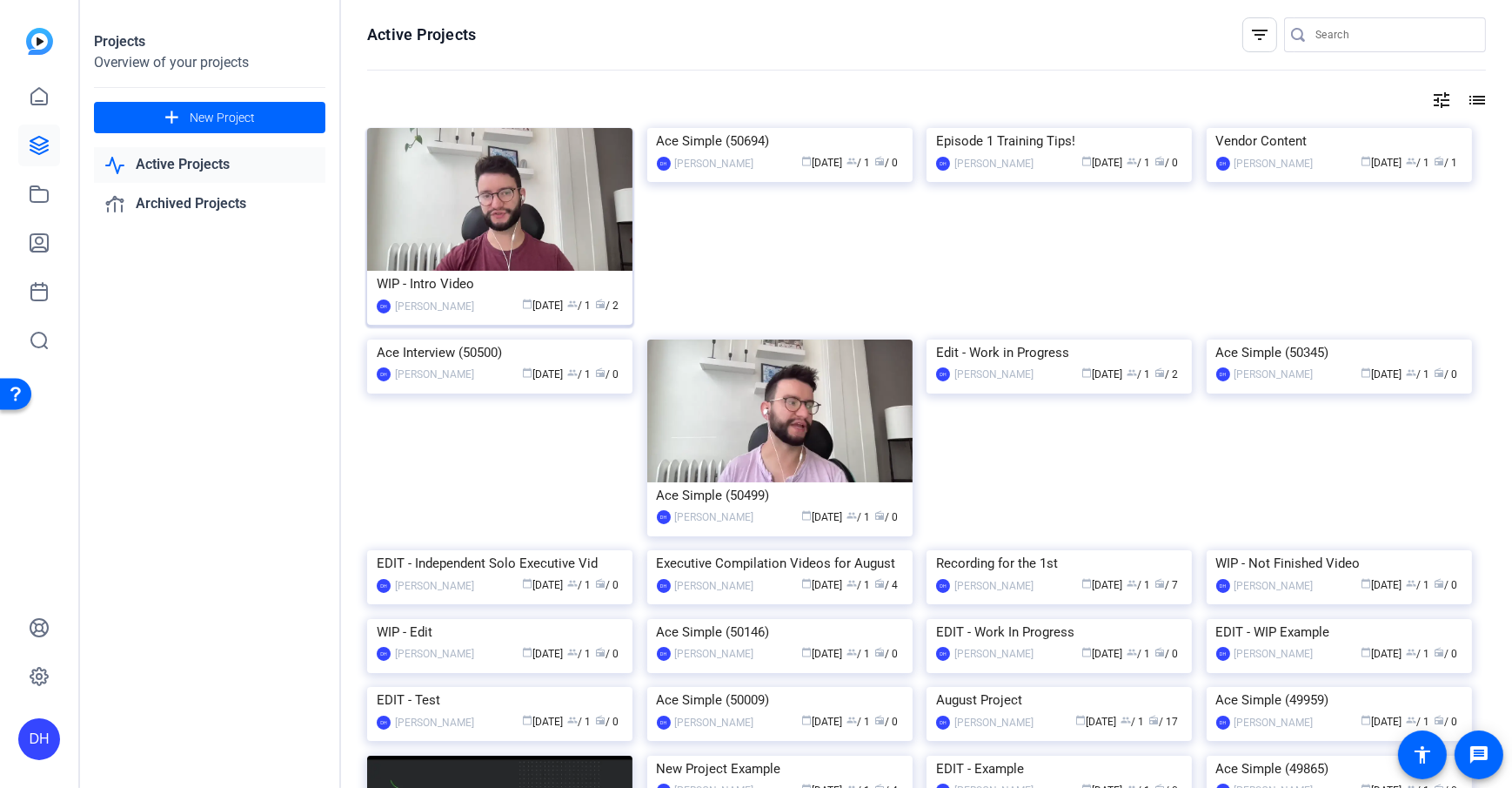
click at [430, 283] on div "WIP - Intro Video" at bounding box center [500, 283] width 246 height 26
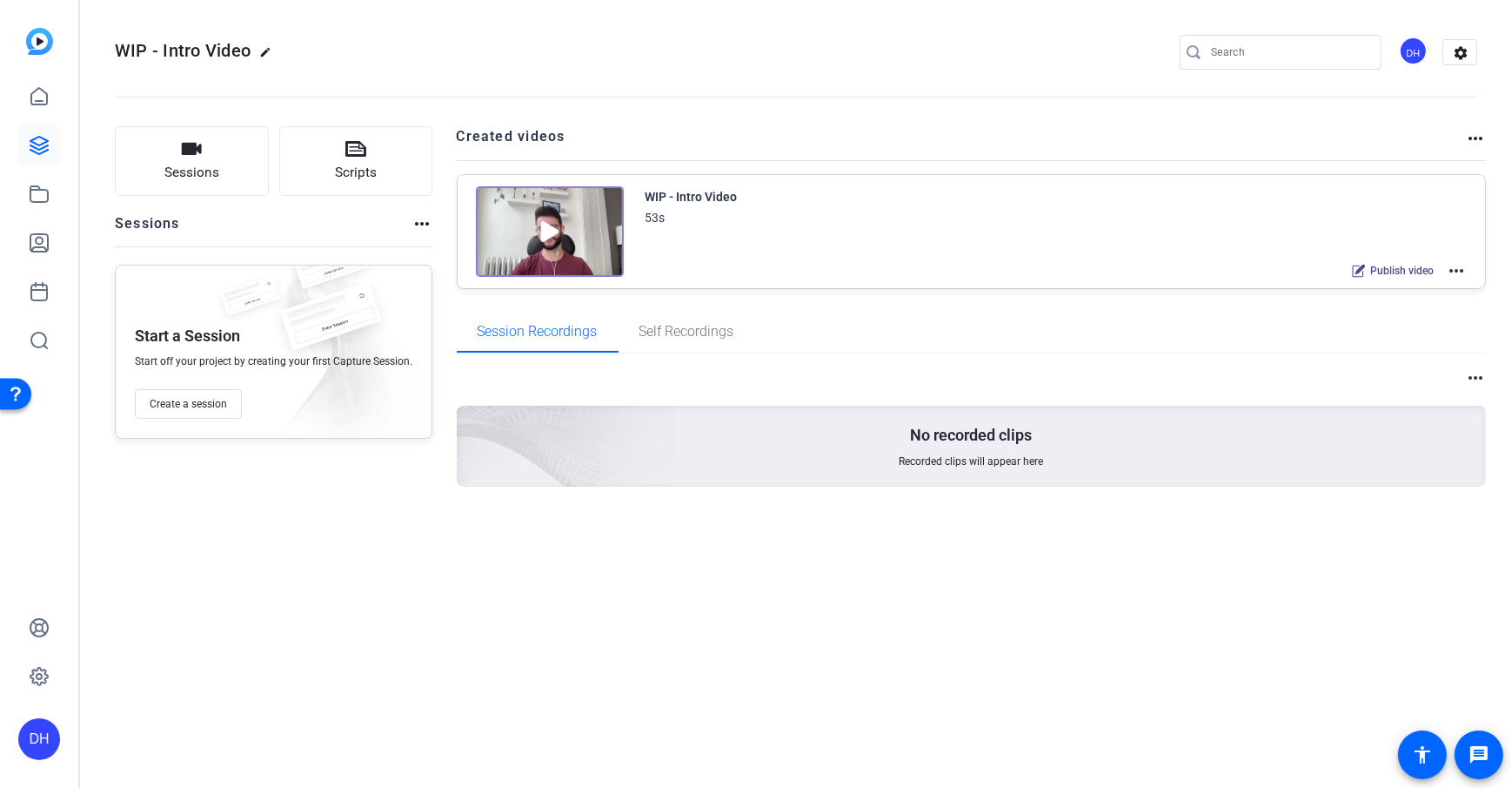
click at [440, 239] on div "Sessions Scripts Sessions more_horiz Start a Session Start off your project by …" at bounding box center [797, 334] width 1433 height 459
click at [184, 165] on span "Sessions" at bounding box center [192, 173] width 55 height 20
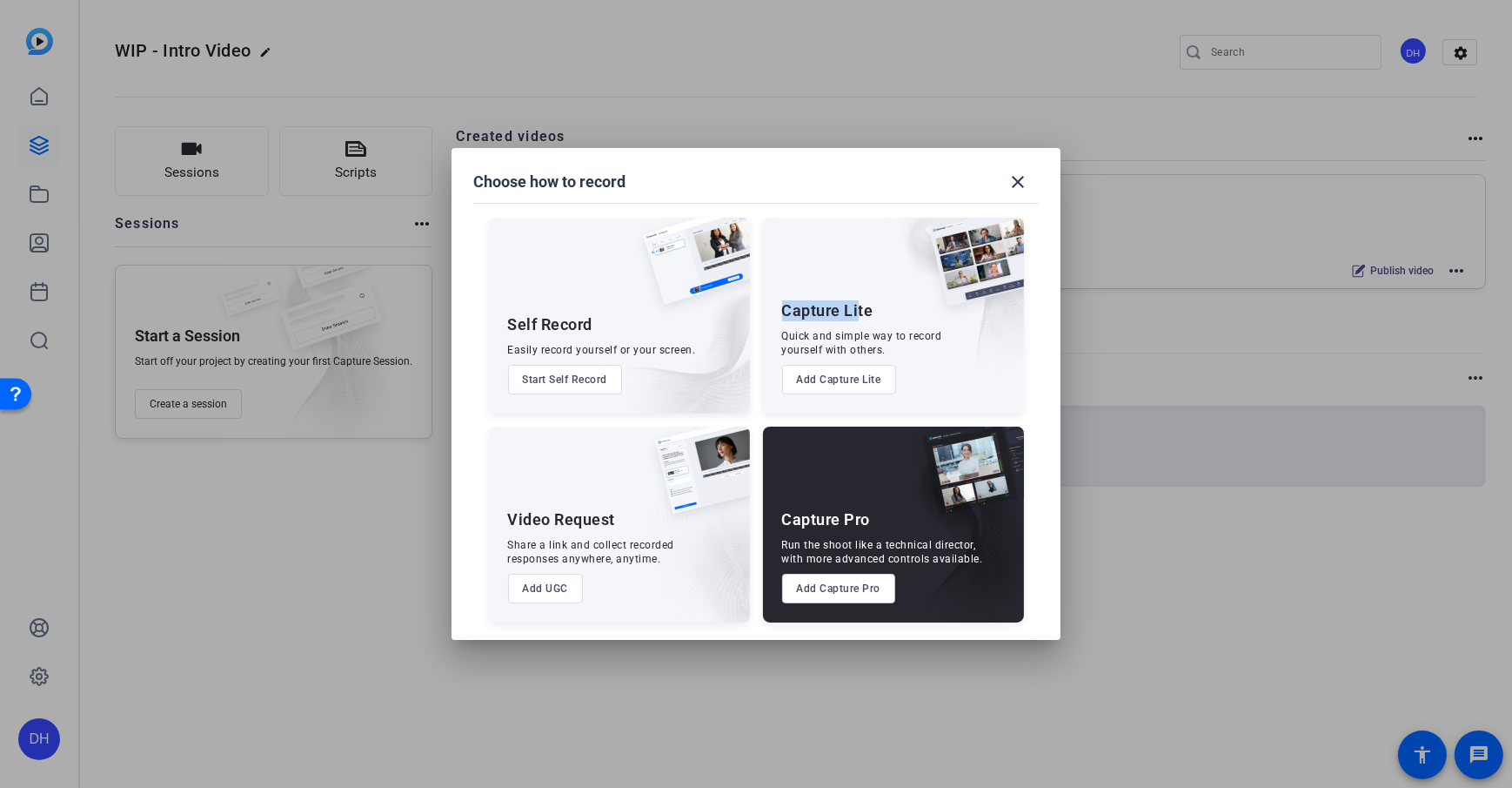
drag, startPoint x: 783, startPoint y: 311, endPoint x: 855, endPoint y: 318, distance: 72.3
click at [855, 318] on div "Capture Lite" at bounding box center [828, 310] width 91 height 21
click at [848, 378] on button "Add Capture Lite" at bounding box center [838, 380] width 114 height 30
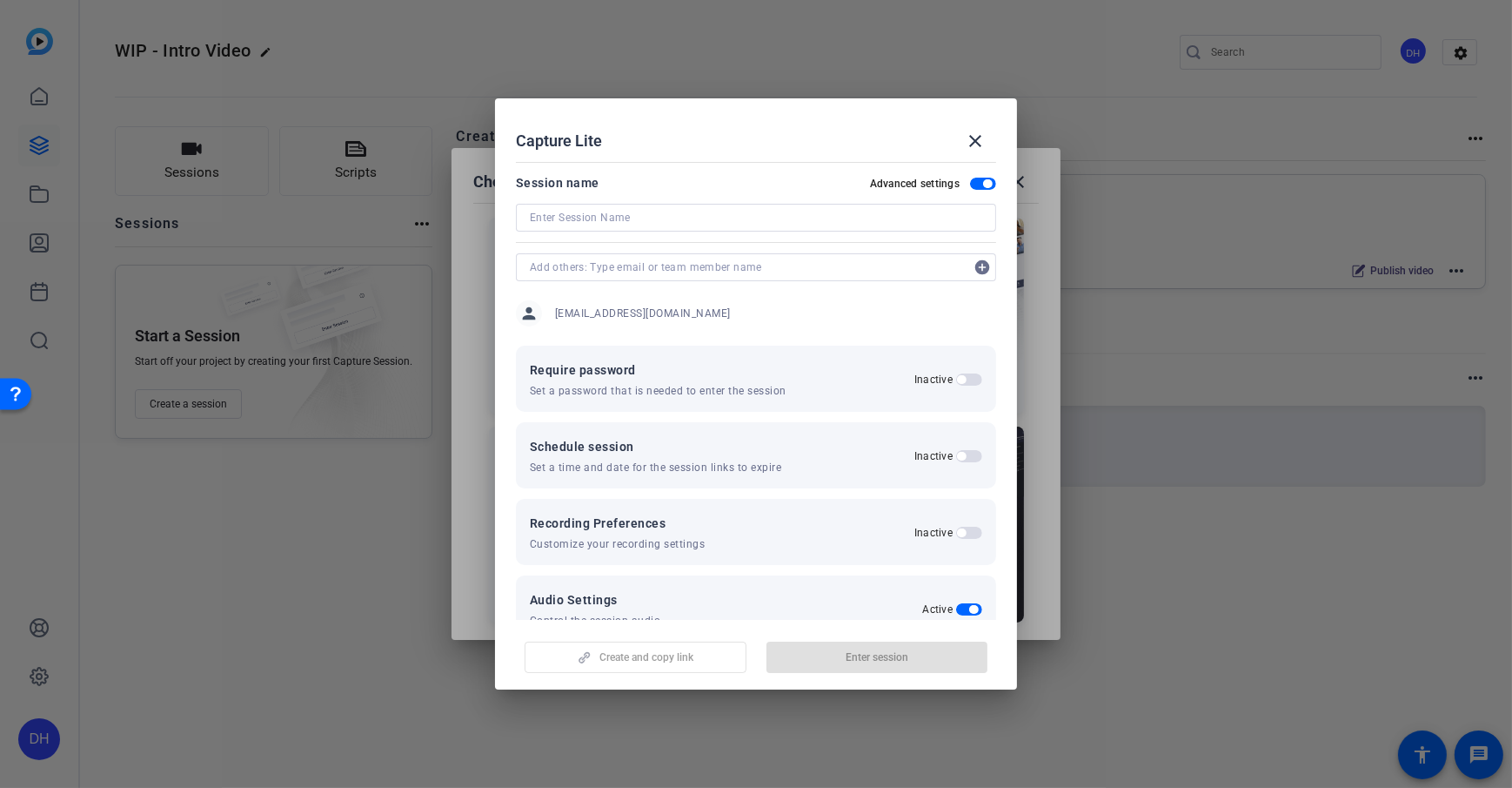
click at [983, 184] on span "button" at bounding box center [987, 183] width 9 height 9
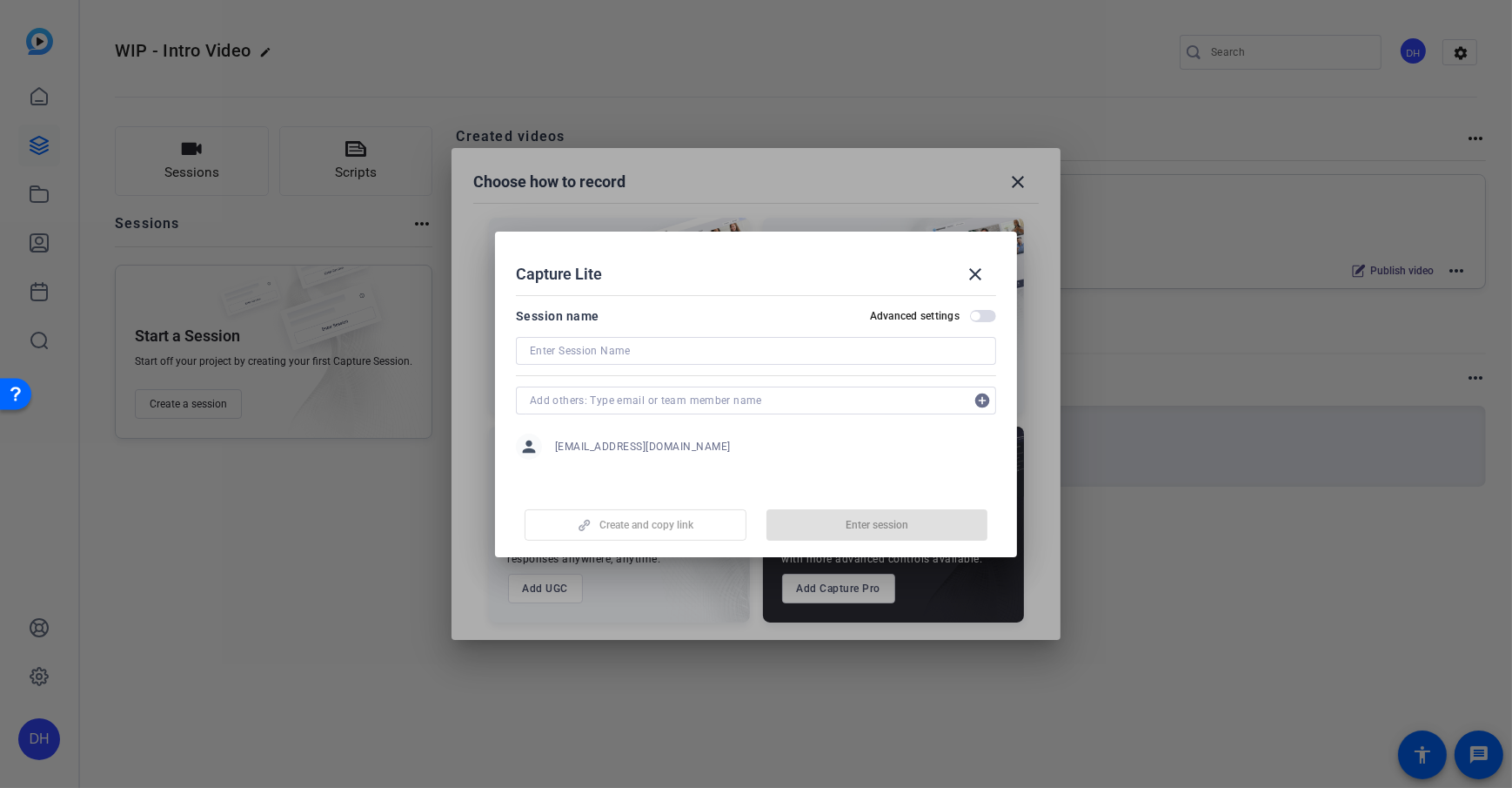
click at [628, 354] on input at bounding box center [755, 350] width 452 height 21
type input "Conversation with [PERSON_NAME]"
click at [696, 288] on mat-dialog-content "Session name Advanced settings Conversation with Joe add_circle person dheiberg…" at bounding box center [755, 388] width 522 height 200
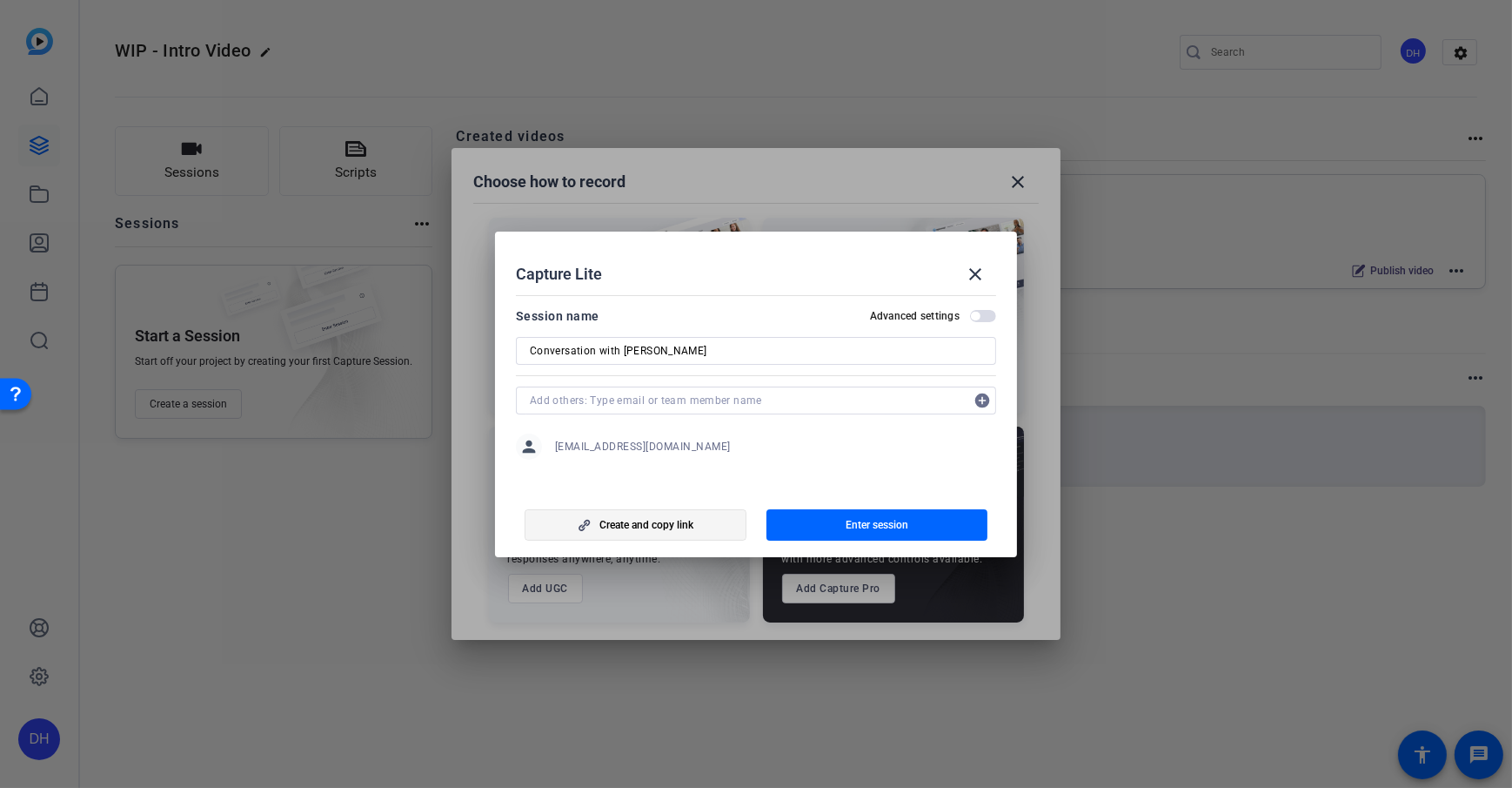
click at [655, 522] on span "Create and copy link" at bounding box center [646, 525] width 94 height 14
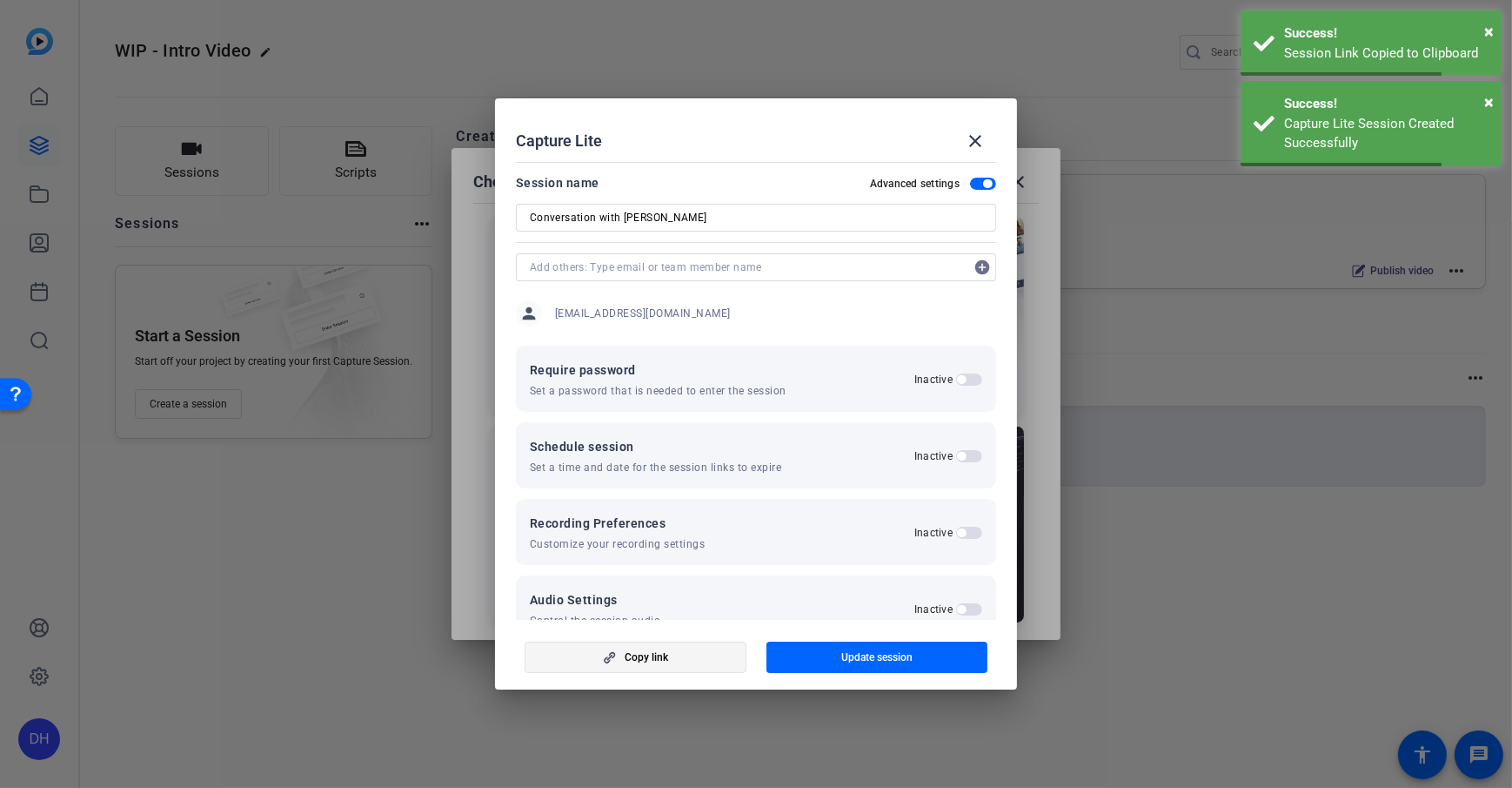
click at [703, 568] on span "button" at bounding box center [636, 657] width 221 height 42
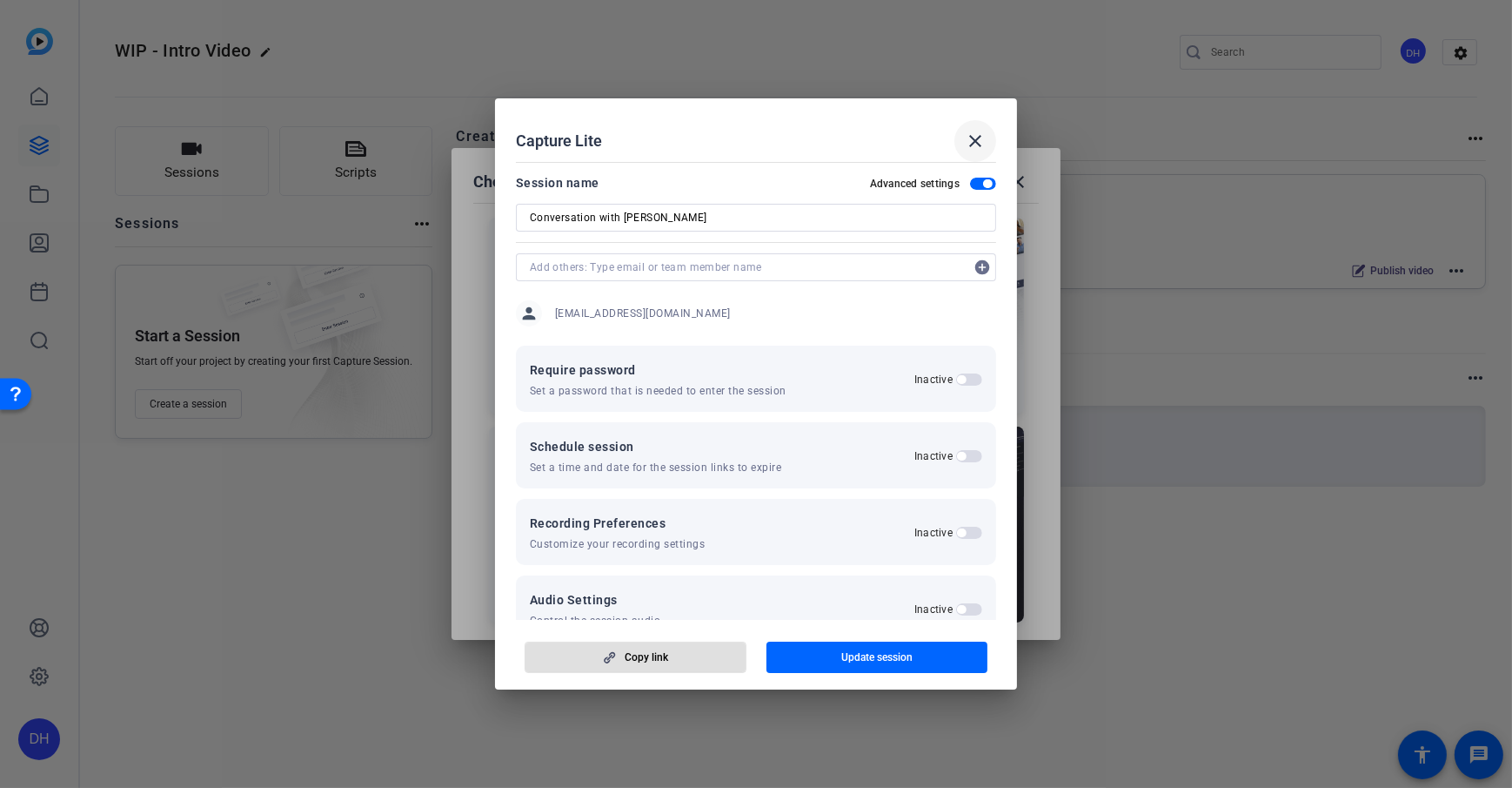
click at [976, 134] on mat-icon "close" at bounding box center [975, 140] width 21 height 21
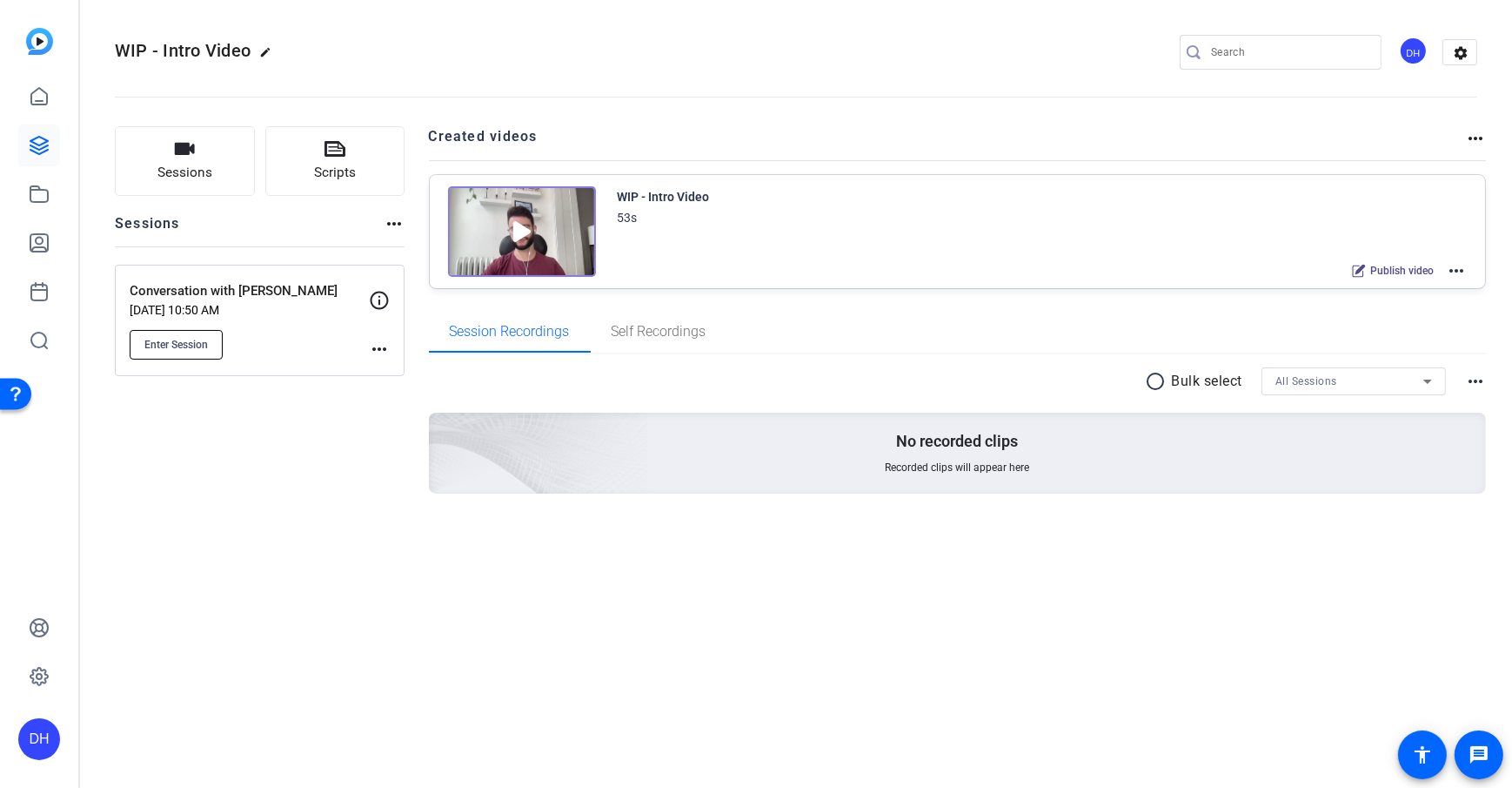
click at [160, 346] on span "Enter Session" at bounding box center [176, 345] width 64 height 14
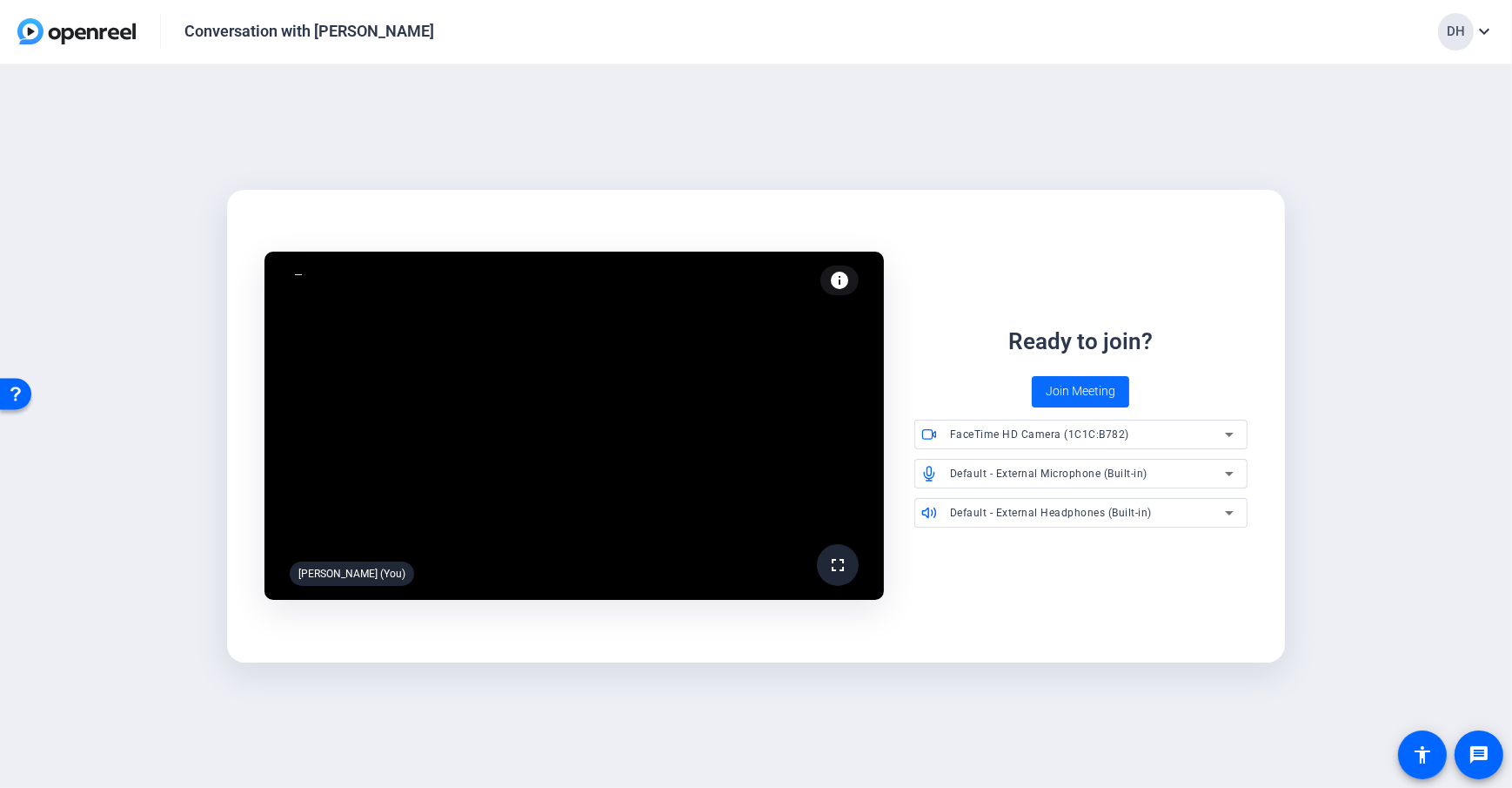
click at [1082, 392] on span "Join Meeting" at bounding box center [1081, 391] width 70 height 18
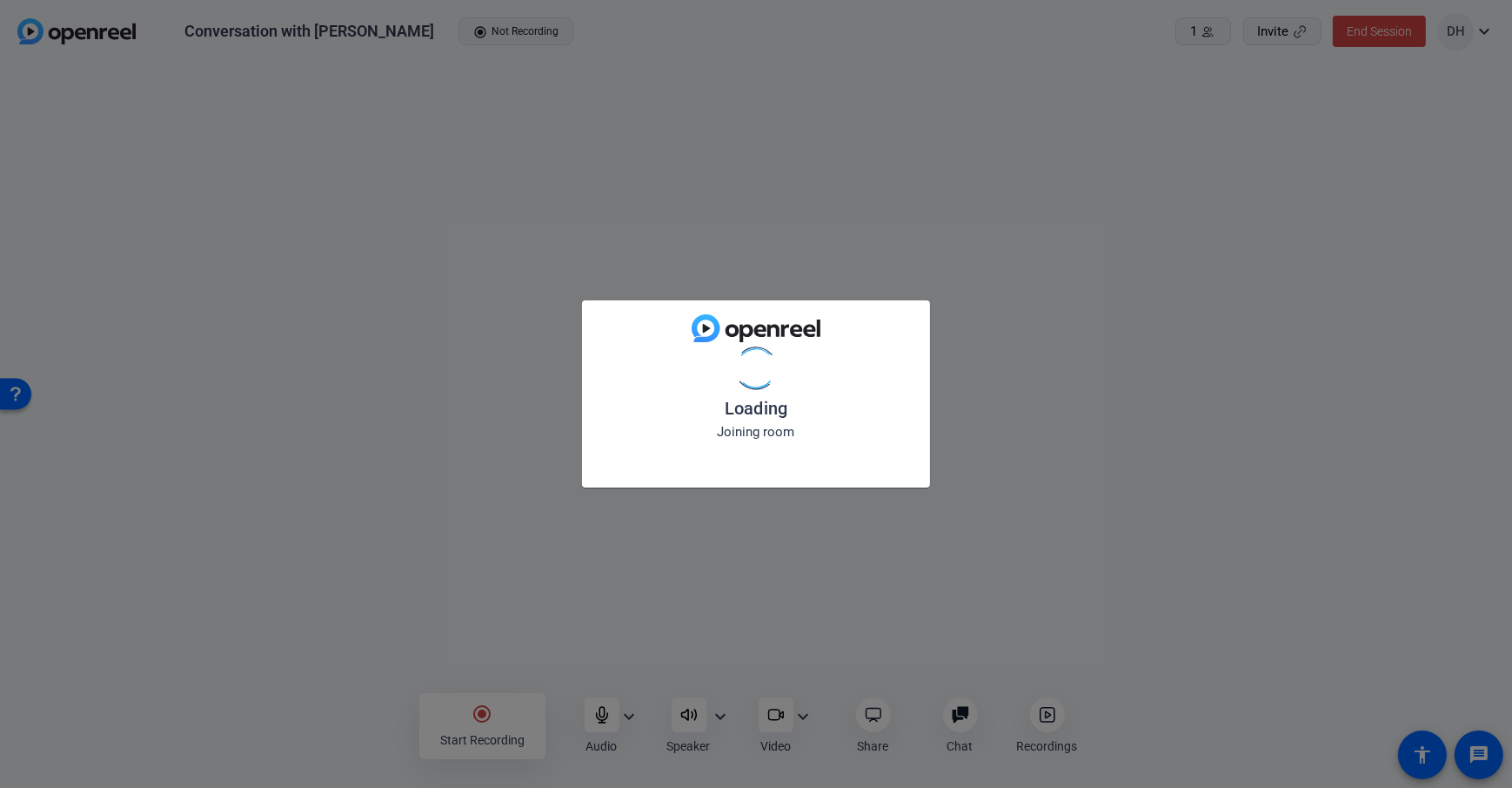
drag, startPoint x: 280, startPoint y: 710, endPoint x: 632, endPoint y: 708, distance: 352.0
click at [281, 710] on div "Loading Joining room" at bounding box center [756, 394] width 1512 height 788
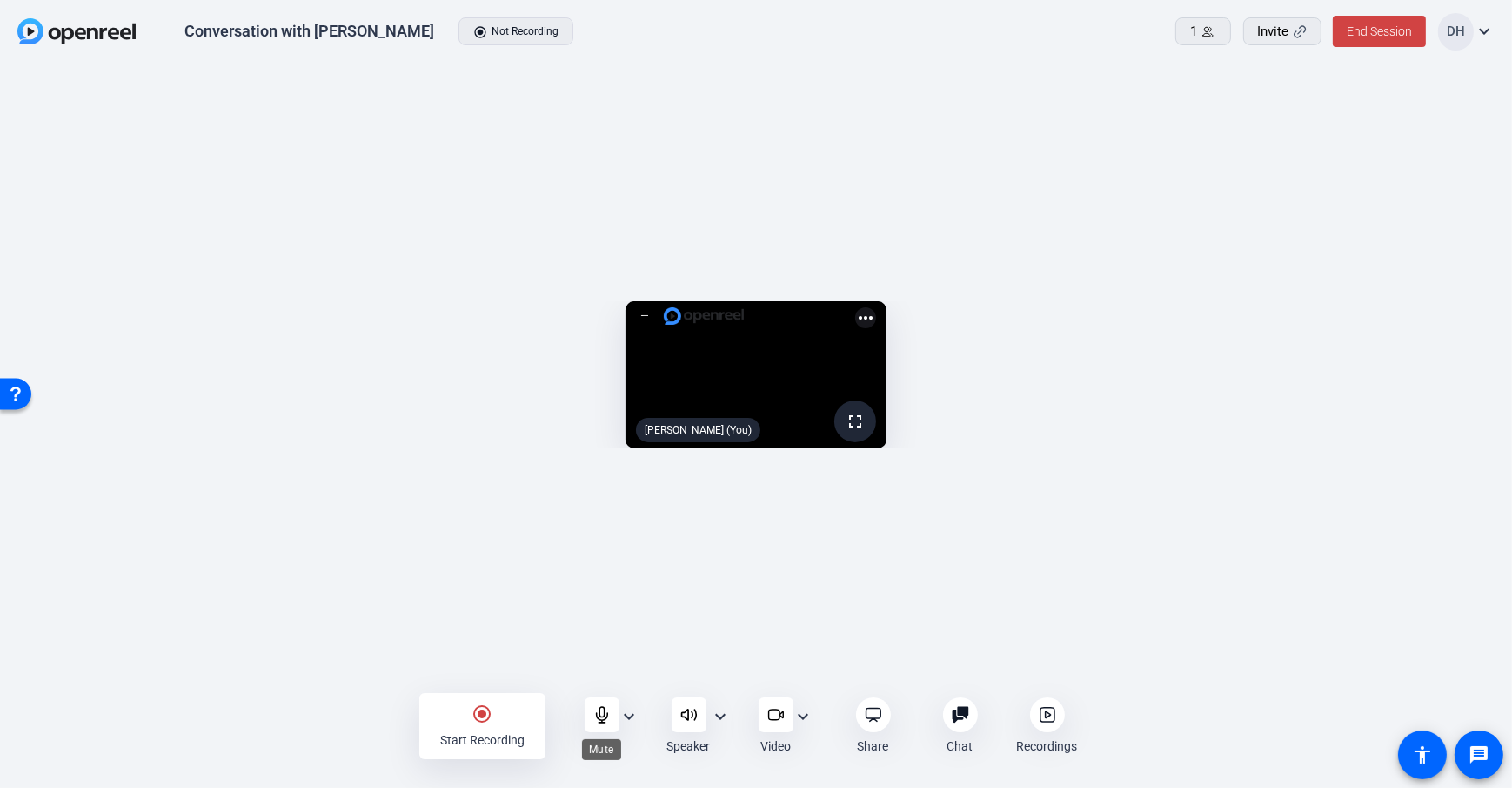
click at [600, 720] on icon at bounding box center [602, 714] width 18 height 18
click at [347, 720] on div "radio_button_checked Start Recording Audio expand_more Speaker expand_more Vide…" at bounding box center [756, 725] width 1512 height 63
click at [486, 713] on mat-icon "radio_button_checked" at bounding box center [483, 713] width 21 height 21
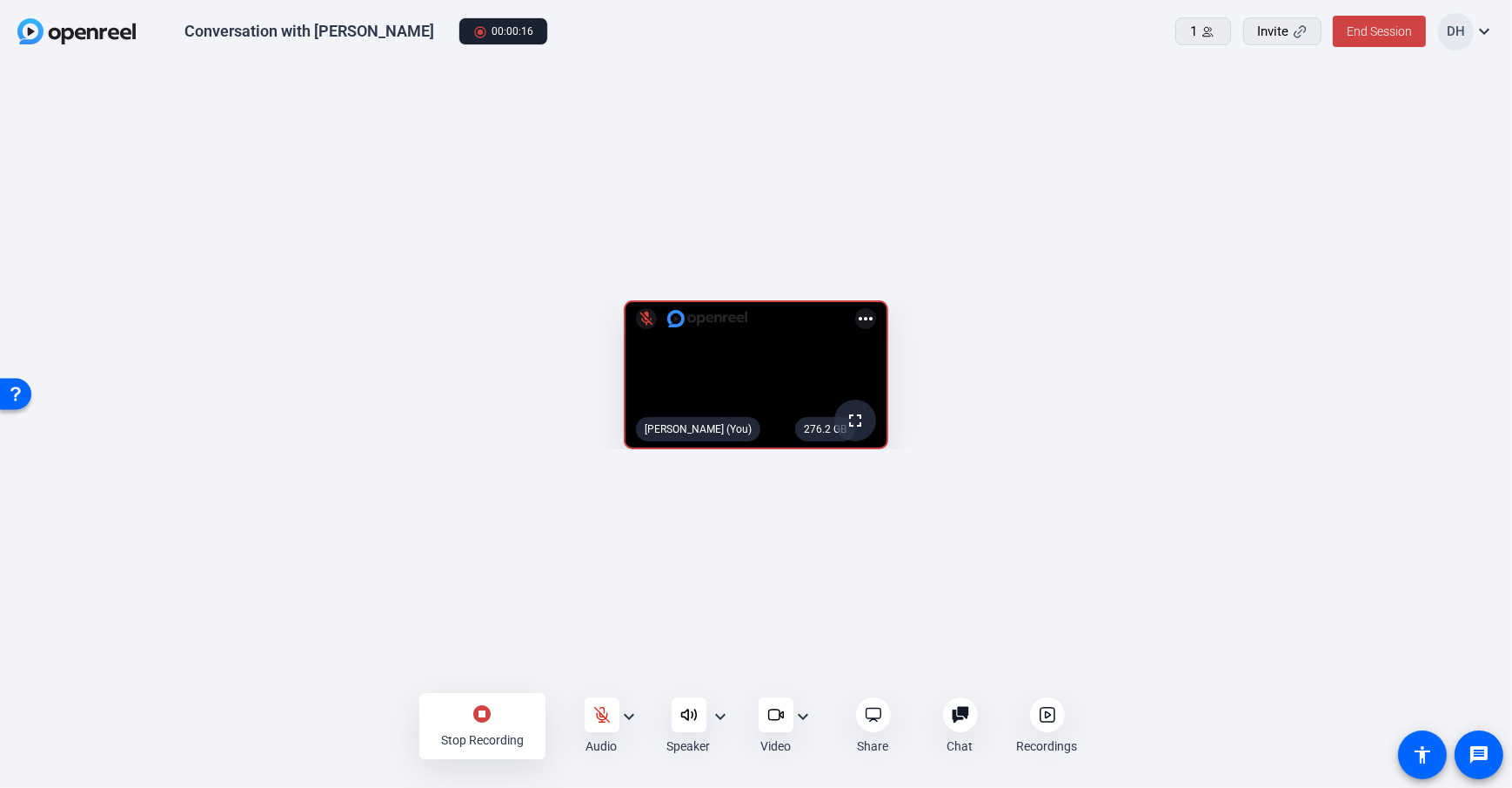
click at [1050, 720] on icon at bounding box center [1047, 714] width 14 height 14
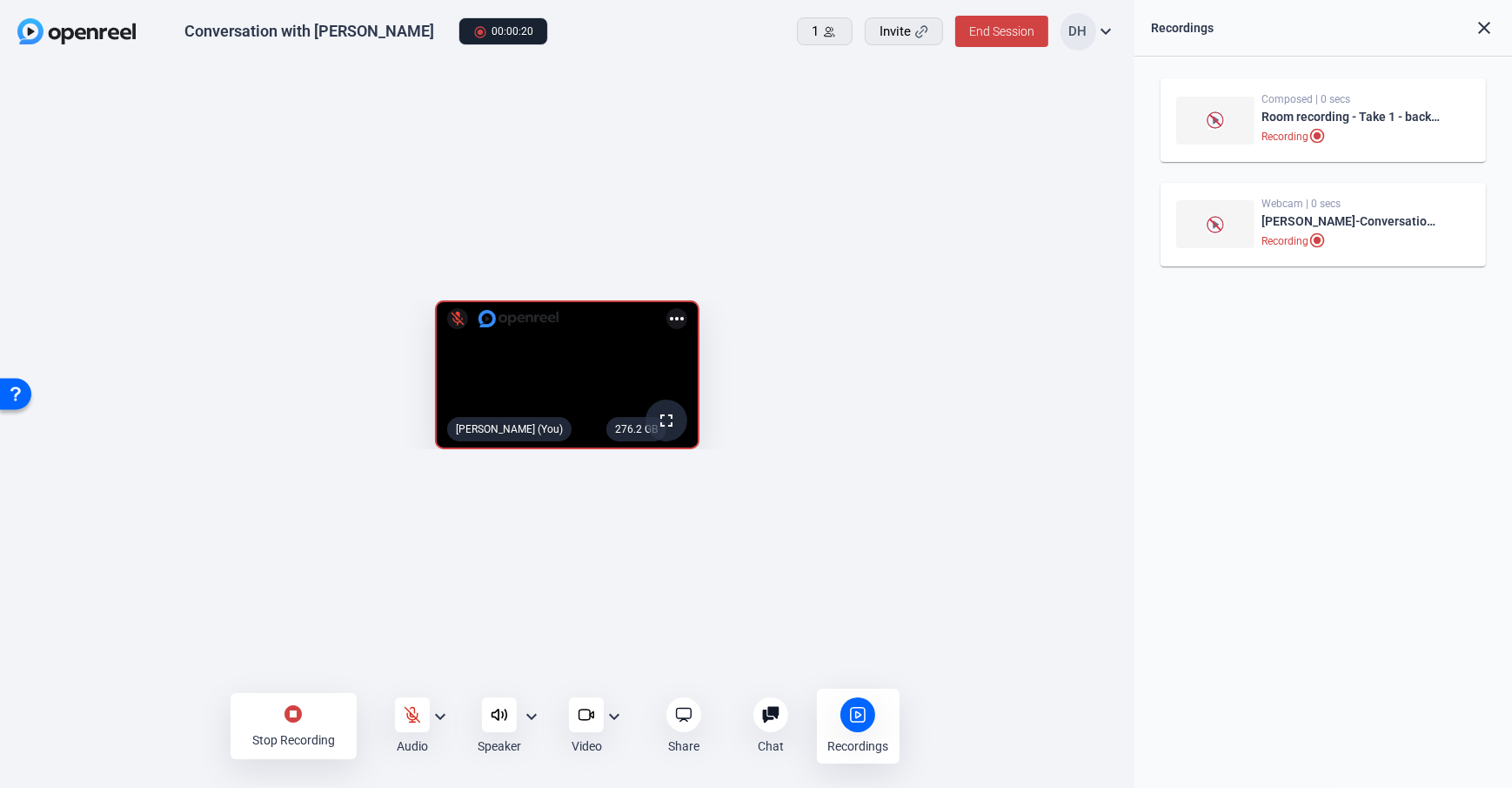
click at [289, 733] on div "Stop Recording" at bounding box center [293, 740] width 82 height 18
click at [181, 709] on div "radio_button_checked Start Recording Audio expand_more Speaker expand_more Vide…" at bounding box center [567, 725] width 1134 height 63
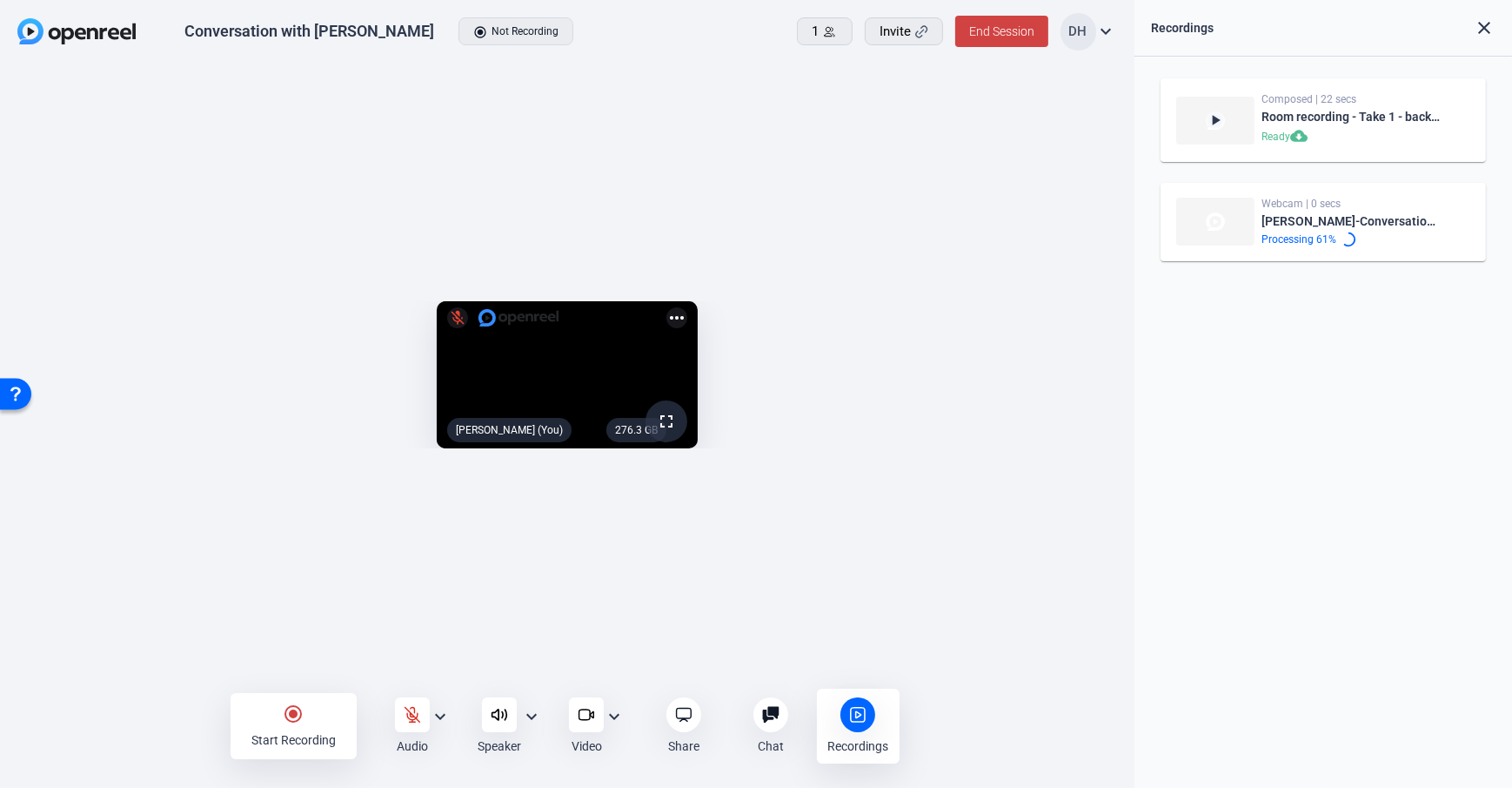
click at [1129, 343] on div "276.3 GB fullscreen mic_off Daniel Heiberger (You) more_horiz" at bounding box center [567, 380] width 1134 height 630
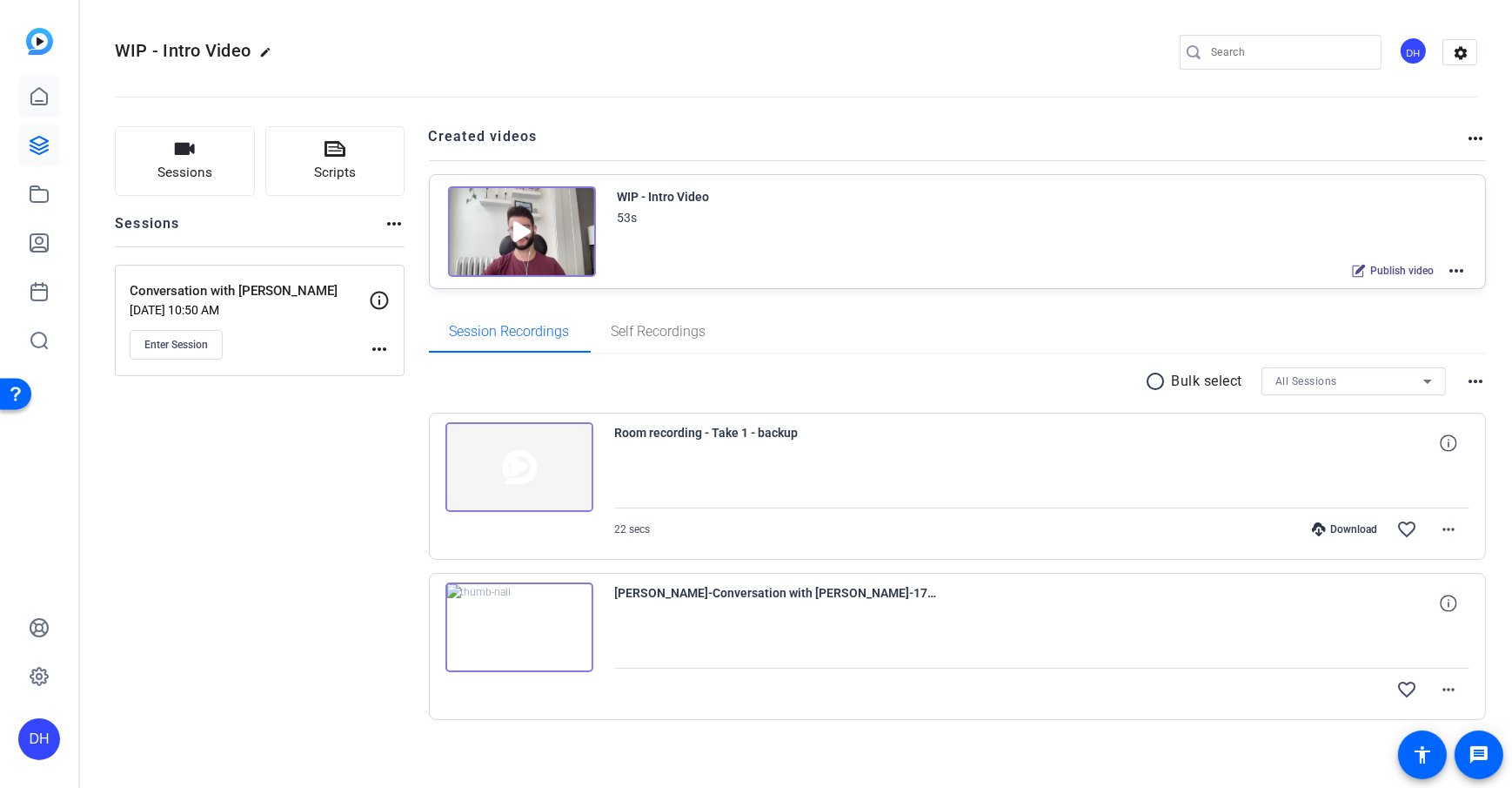
click at [34, 92] on icon at bounding box center [40, 95] width 16 height 17
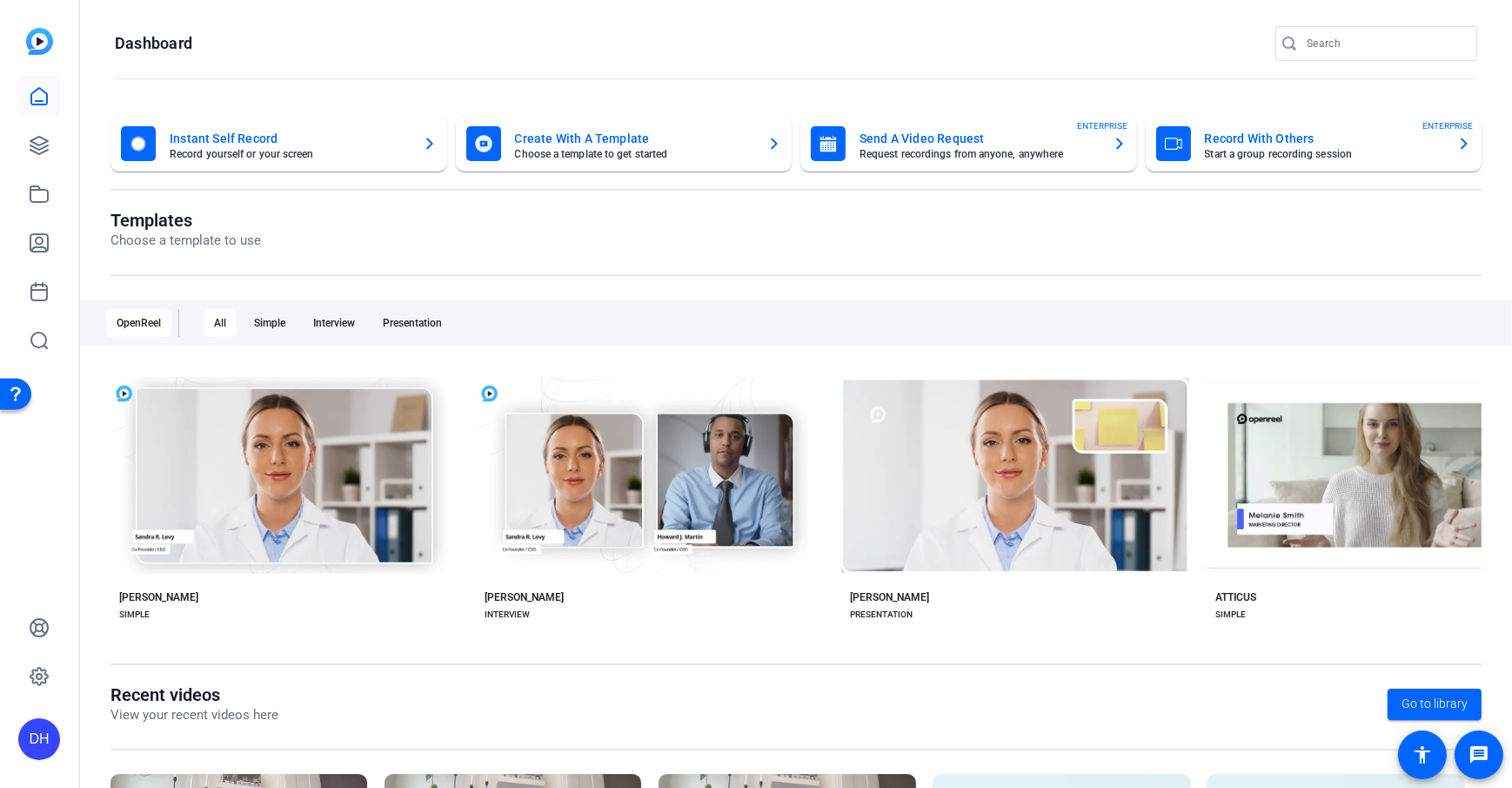
click at [42, 752] on div "DH" at bounding box center [39, 739] width 42 height 42
click at [221, 714] on mat-icon "logout" at bounding box center [230, 713] width 21 height 21
